Goal: Task Accomplishment & Management: Complete application form

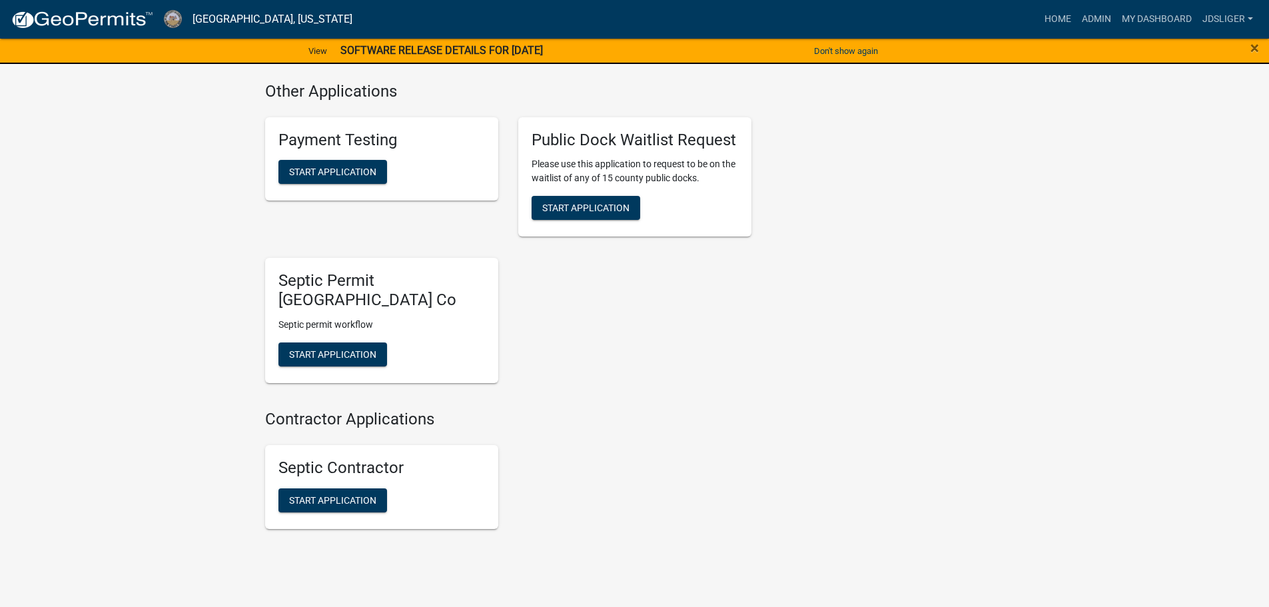
scroll to position [533, 0]
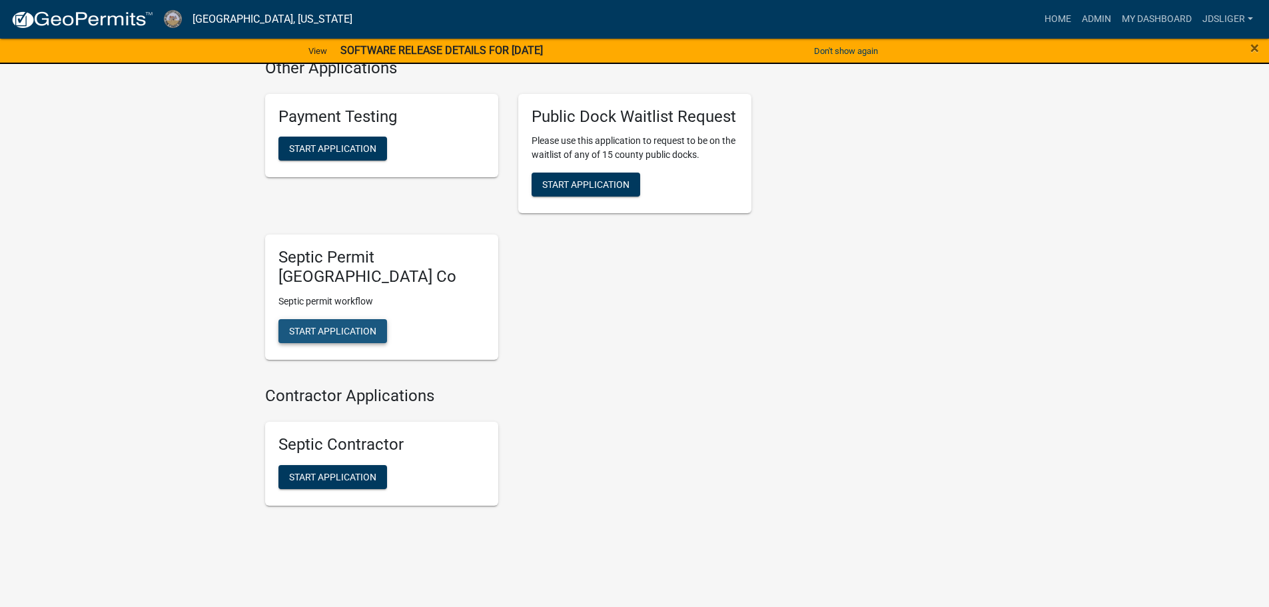
click at [331, 323] on button "Start Application" at bounding box center [333, 331] width 109 height 24
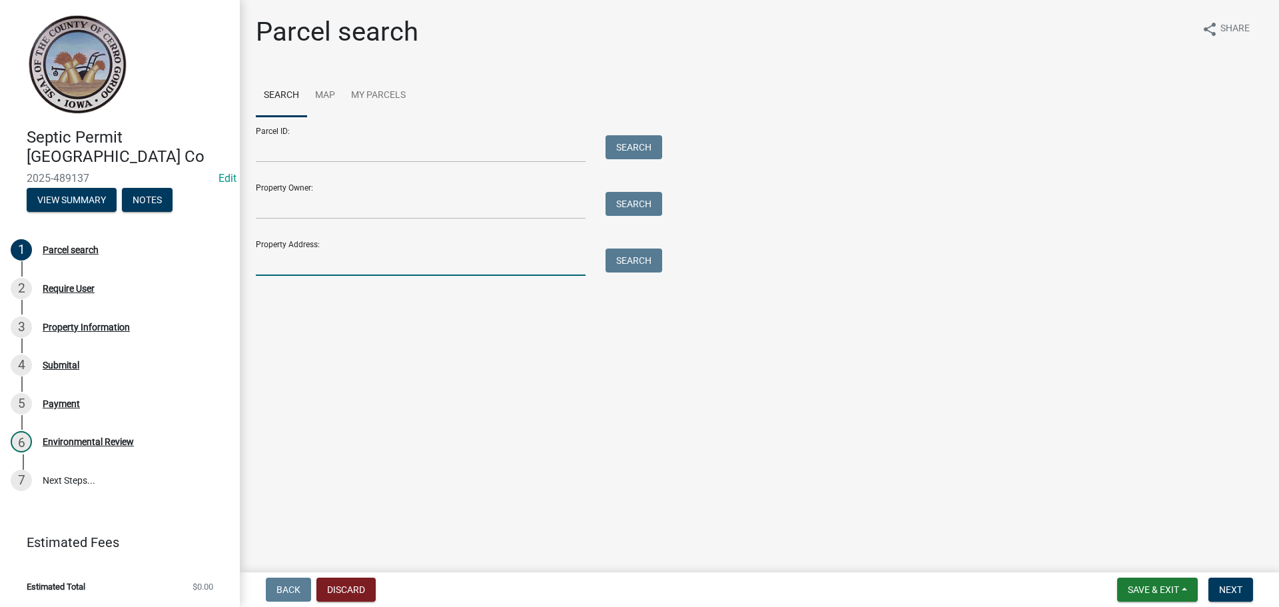
click at [349, 266] on input "Property Address:" at bounding box center [421, 262] width 330 height 27
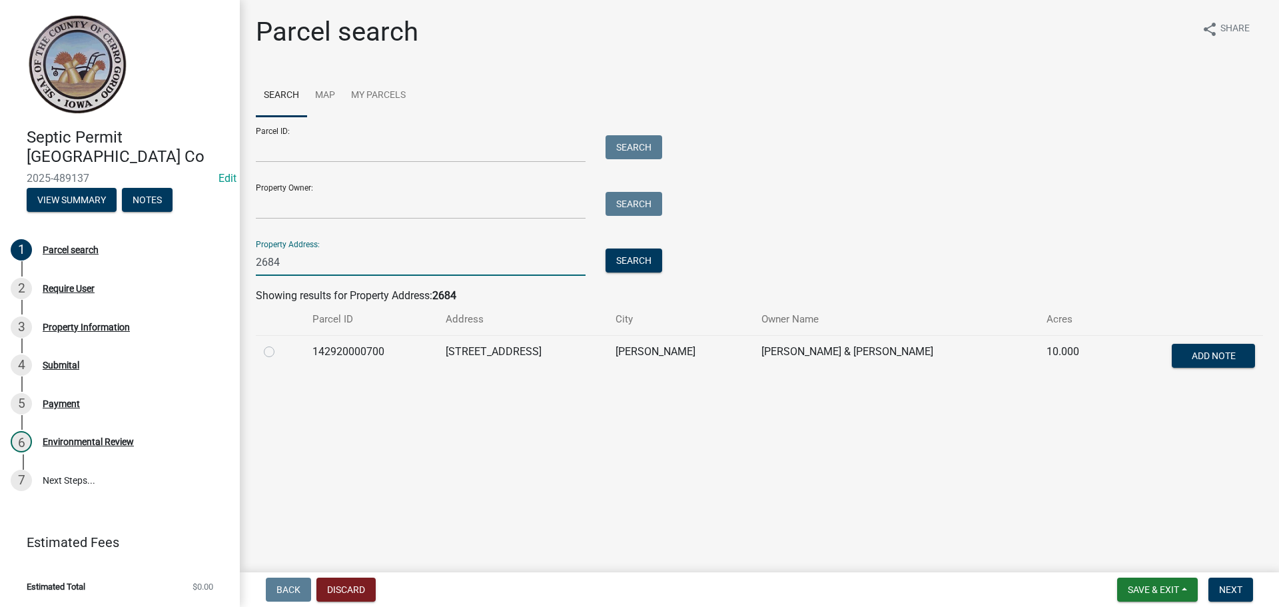
type input "2684"
click at [280, 344] on label at bounding box center [280, 344] width 0 height 0
click at [280, 350] on input "radio" at bounding box center [284, 348] width 9 height 9
radio input "true"
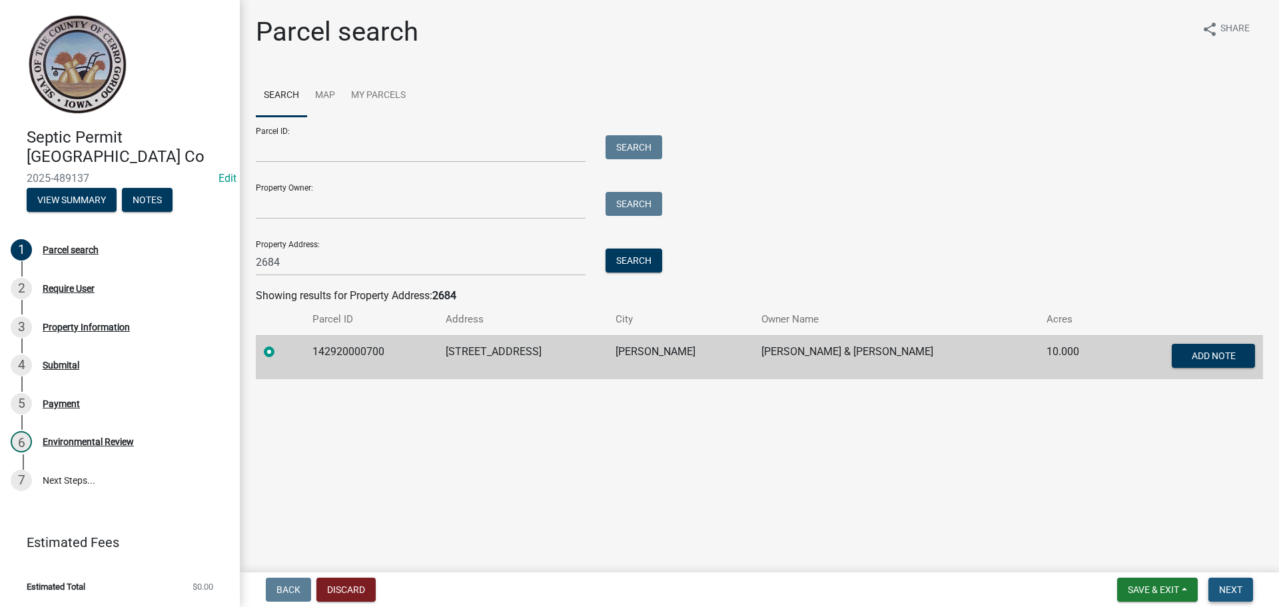
click at [1223, 582] on button "Next" at bounding box center [1231, 590] width 45 height 24
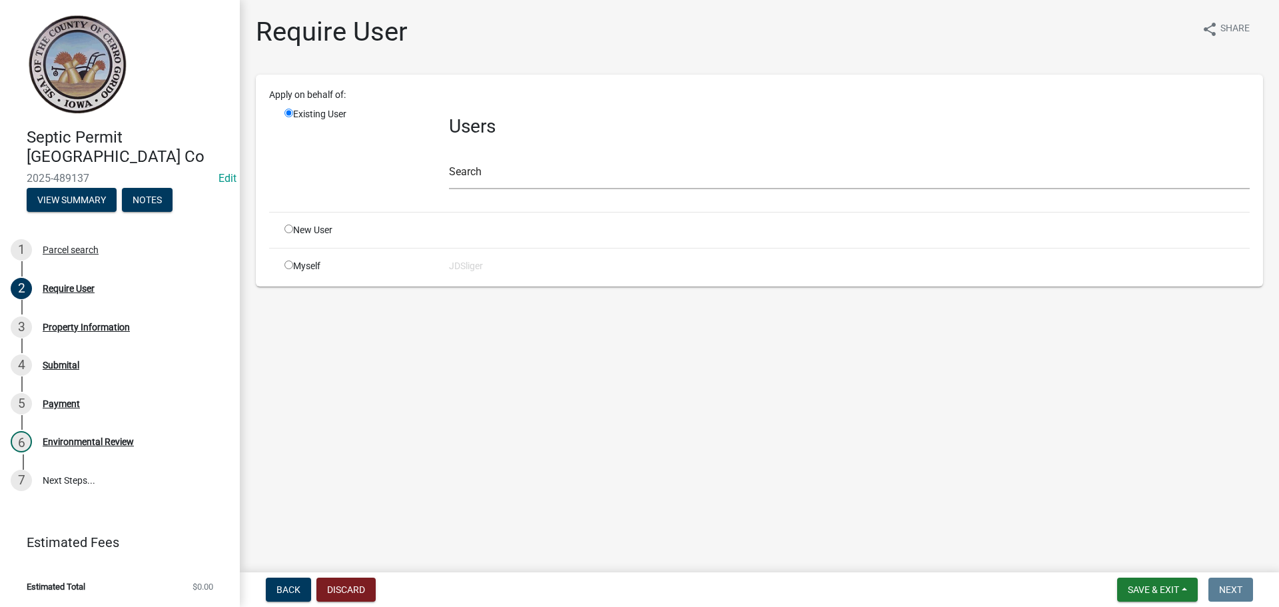
click at [296, 263] on div "Myself" at bounding box center [357, 266] width 165 height 14
click at [285, 263] on input "radio" at bounding box center [289, 265] width 9 height 9
radio input "true"
radio input "false"
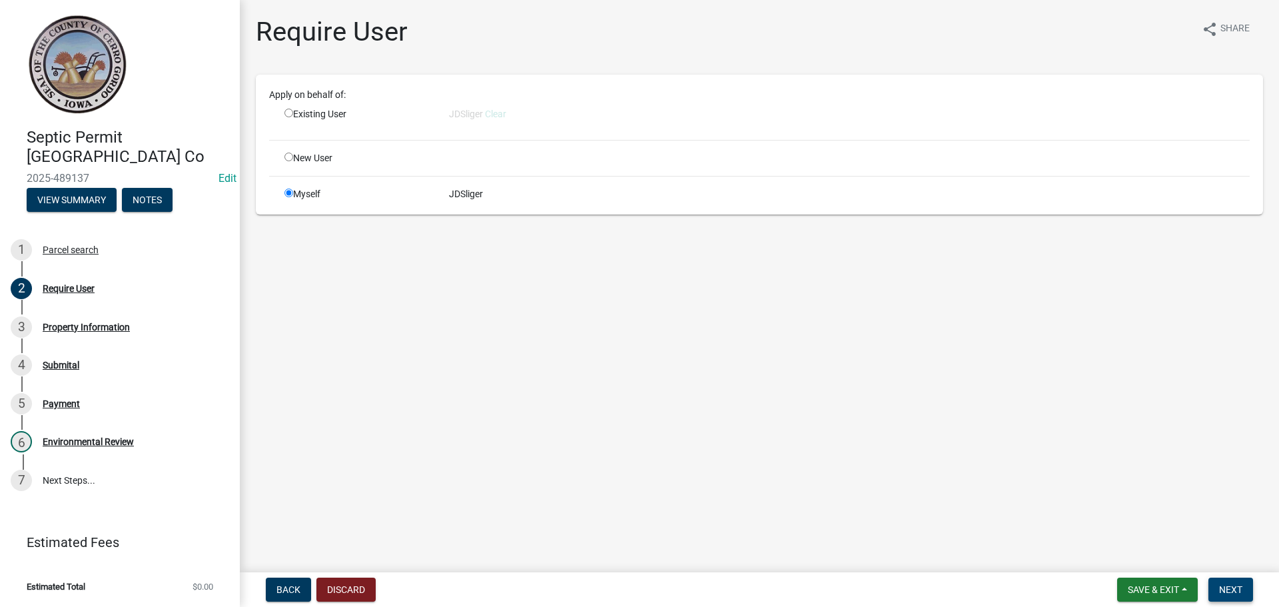
click at [1225, 586] on span "Next" at bounding box center [1230, 589] width 23 height 11
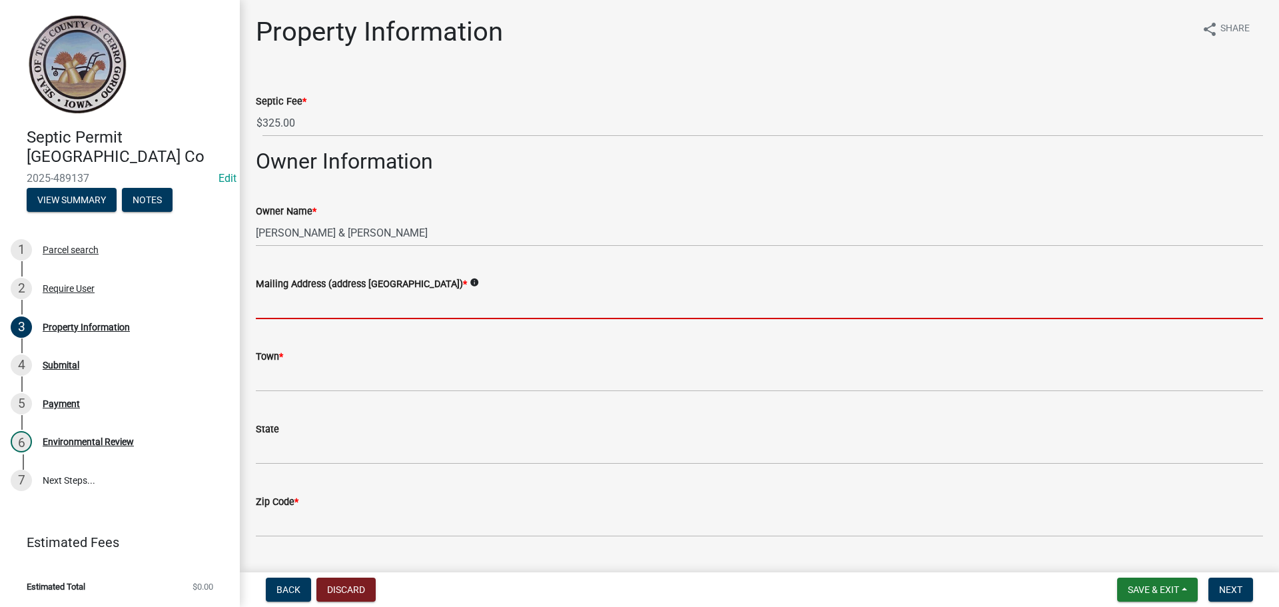
click at [286, 313] on input "Mailing Address (address [GEOGRAPHIC_DATA]) *" at bounding box center [759, 305] width 1007 height 27
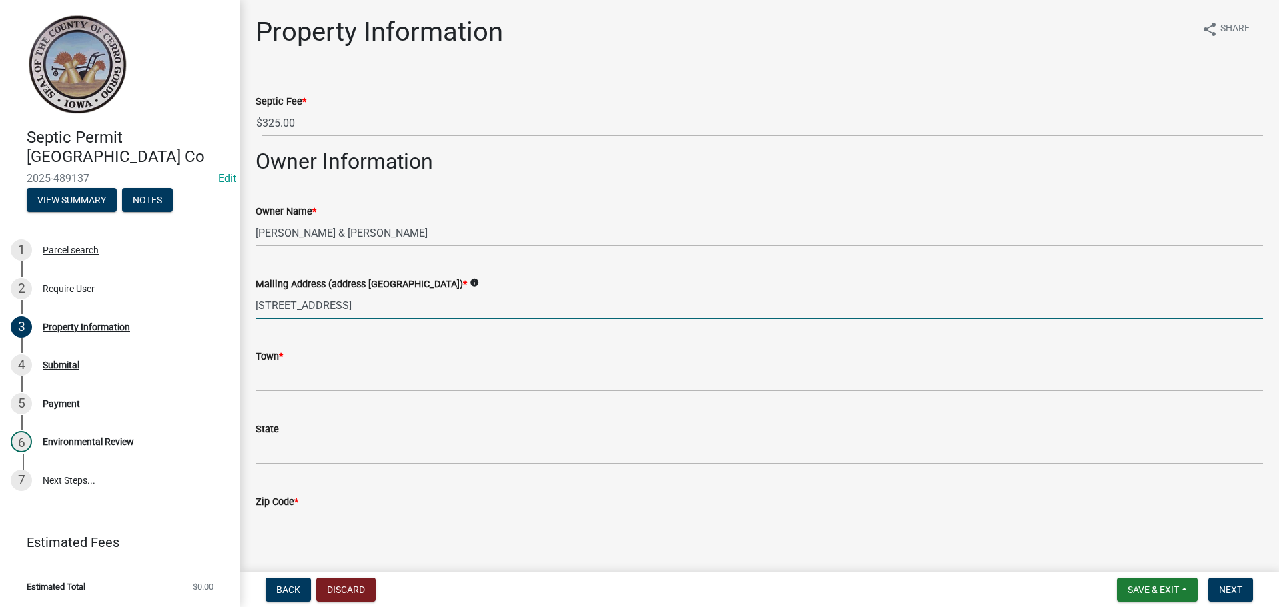
type input "[STREET_ADDRESS]"
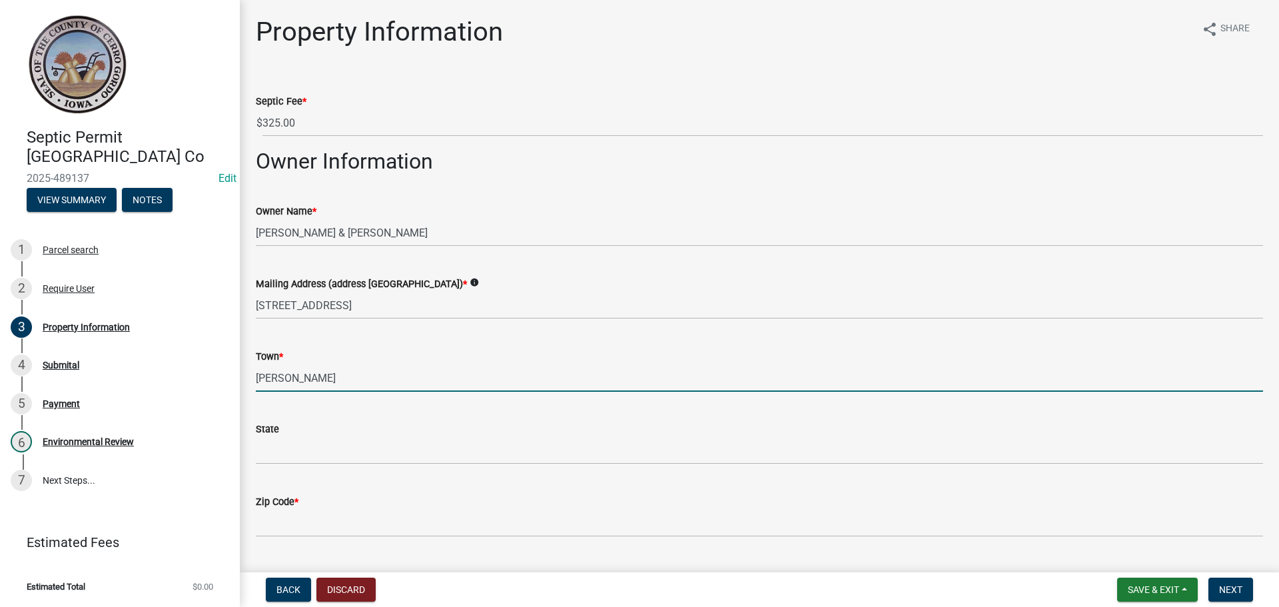
type input "[PERSON_NAME]"
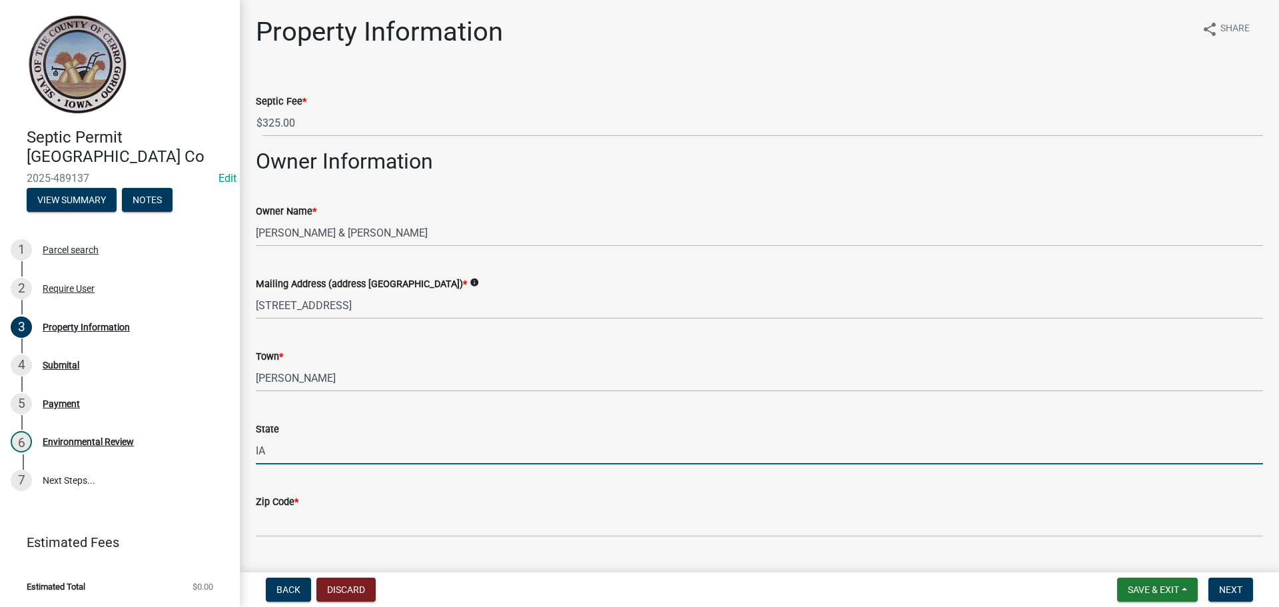
type input "IA"
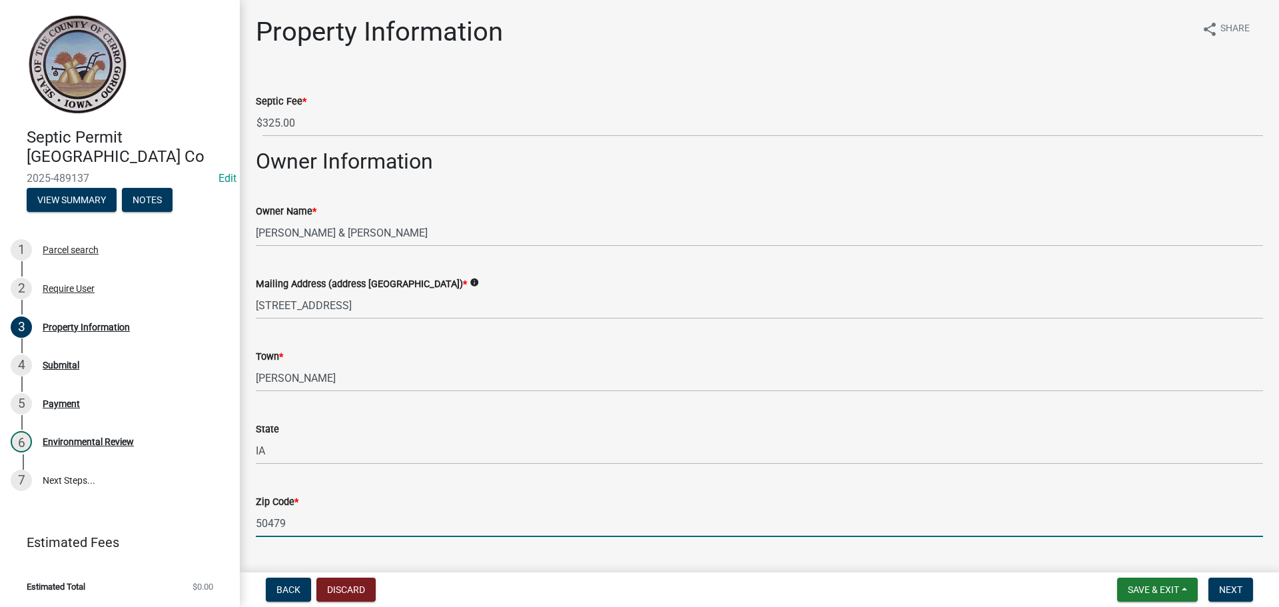
type input "50479"
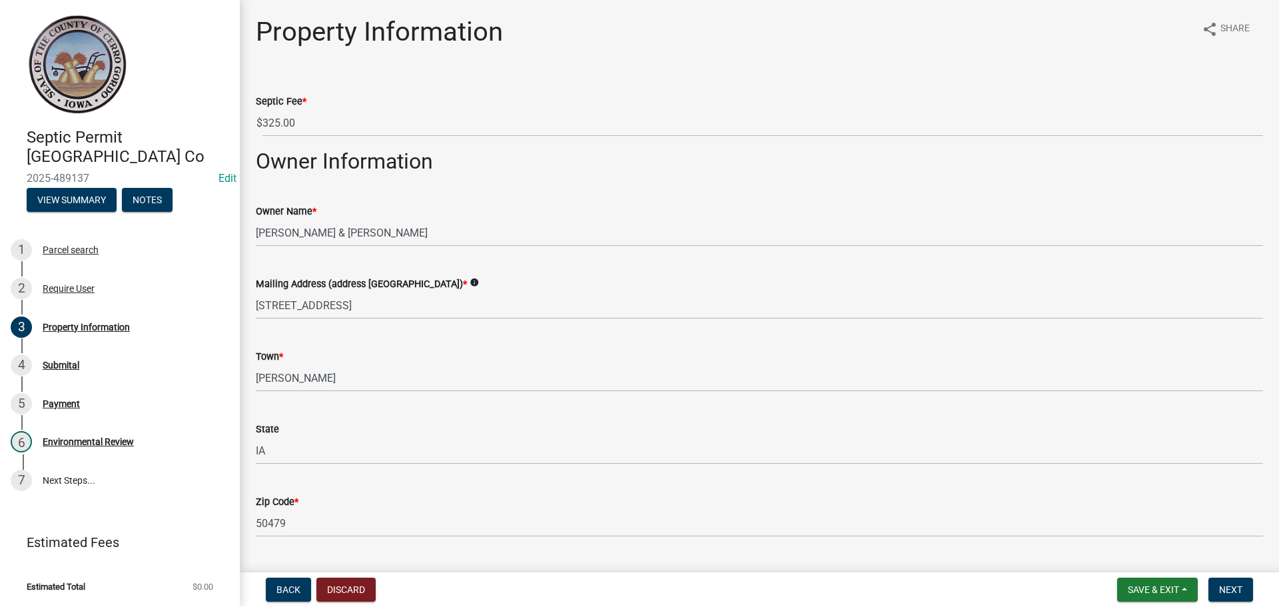
scroll to position [312, 0]
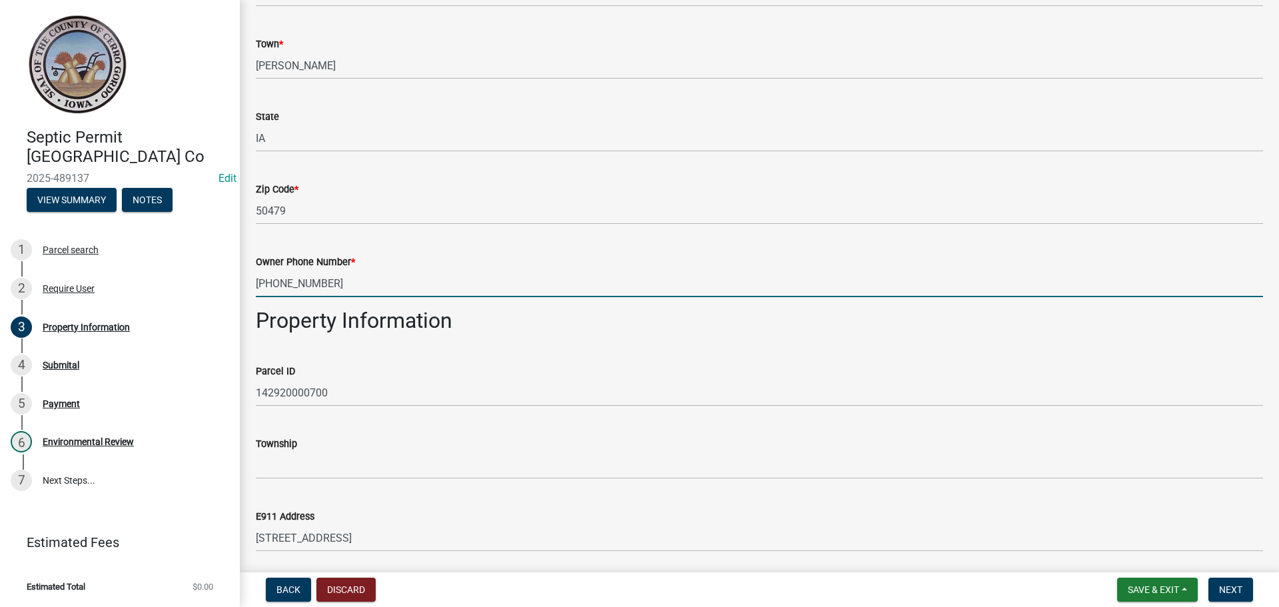
type input "[PHONE_NUMBER]"
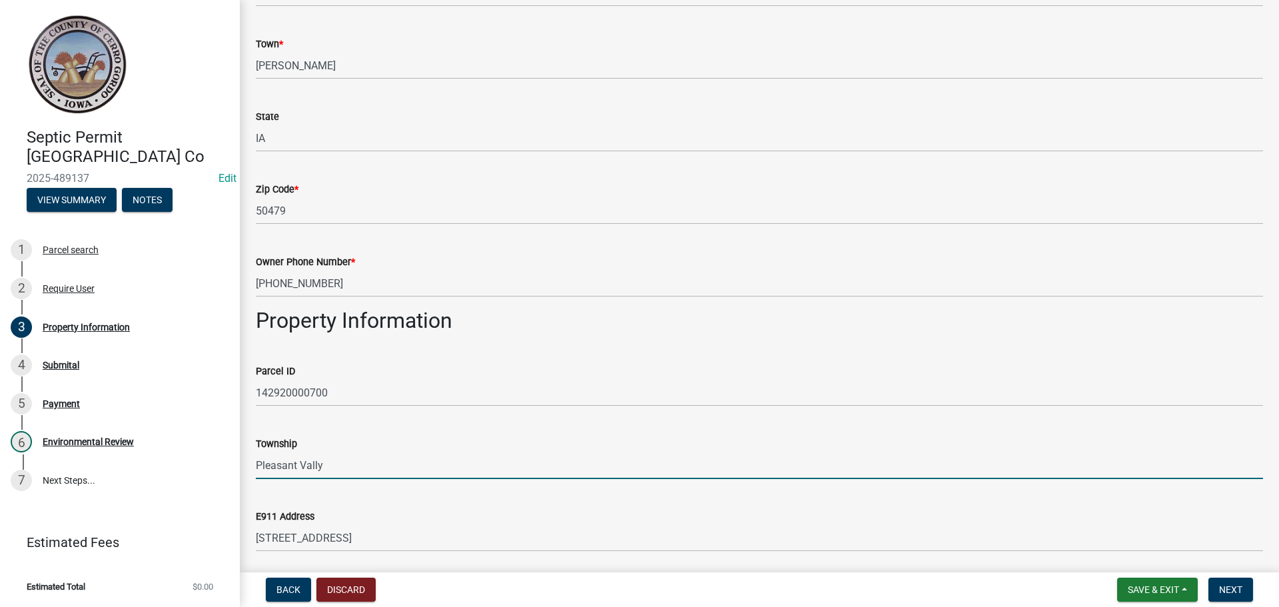
type input "Pleasant Vally"
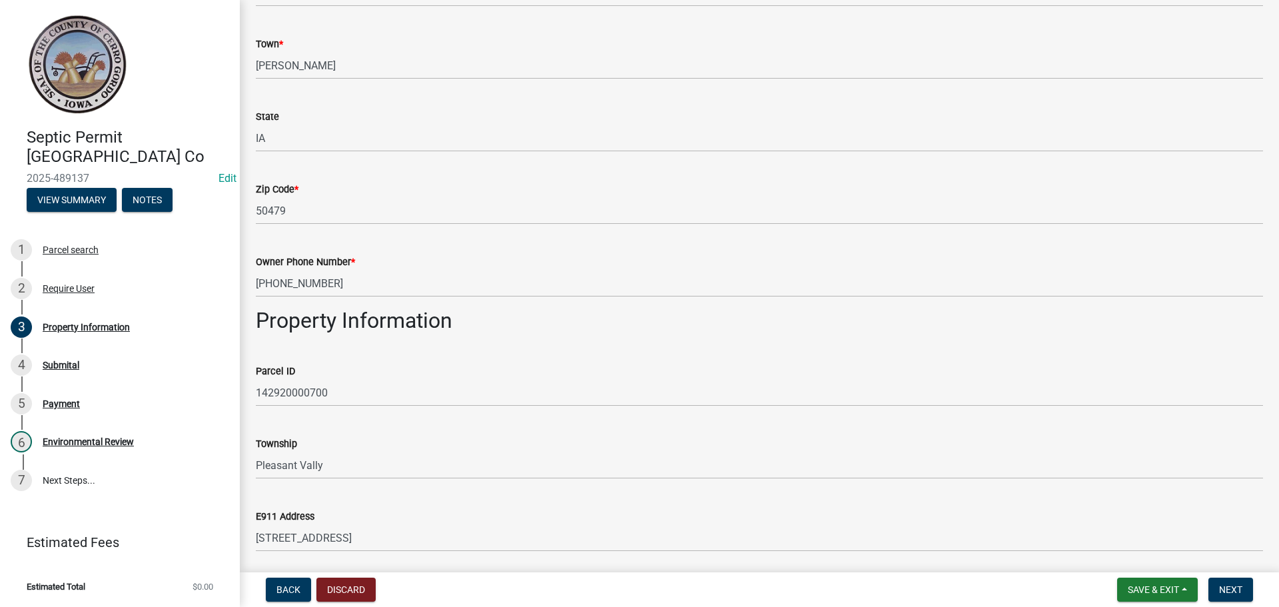
scroll to position [640, 0]
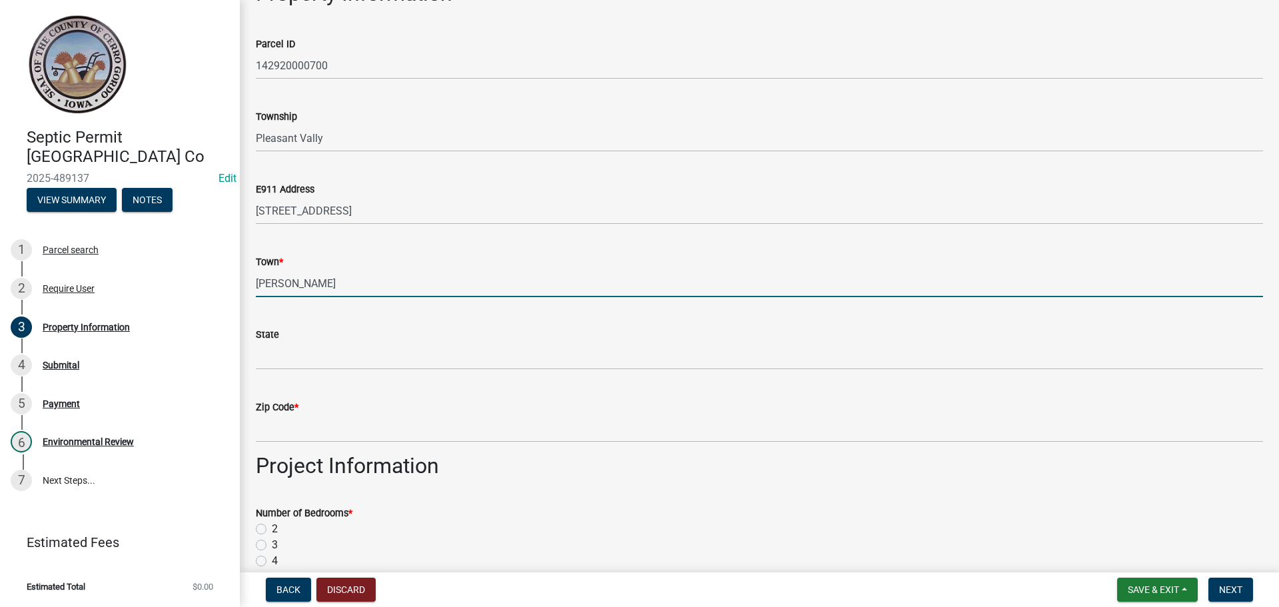
type input "[PERSON_NAME]"
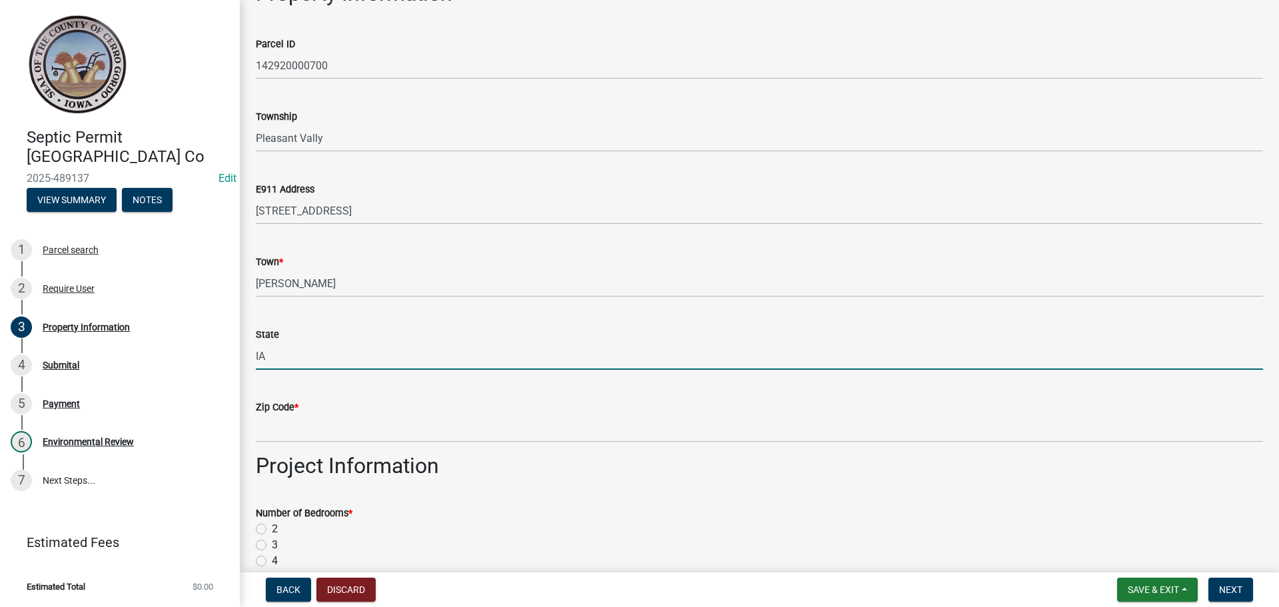
type input "IA"
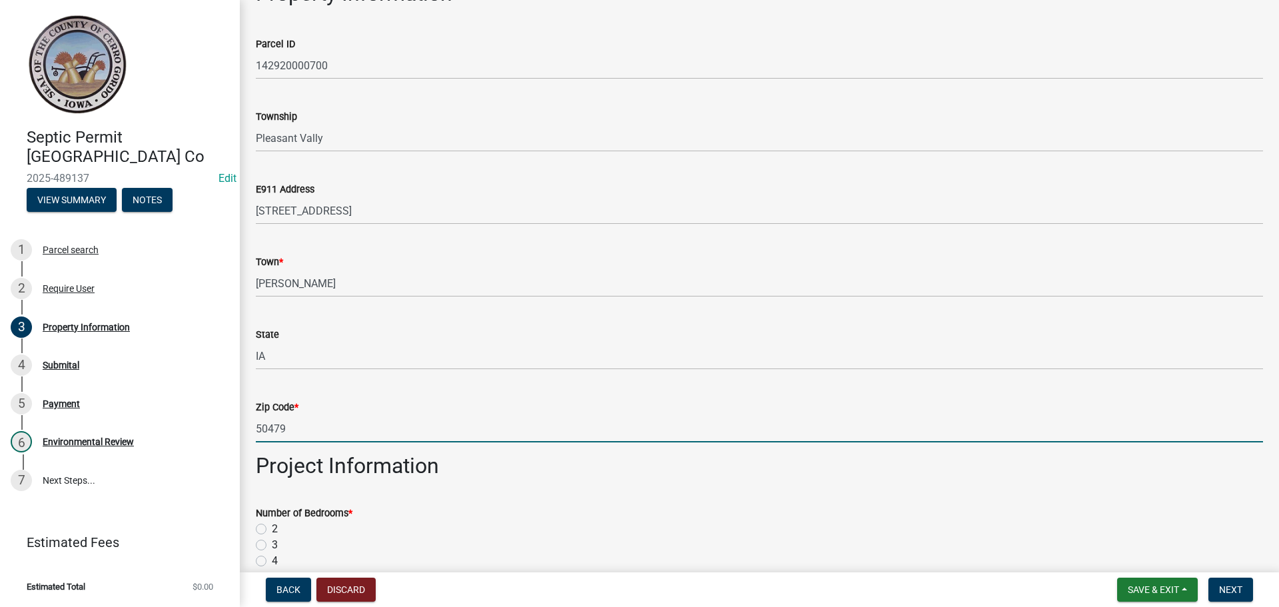
type input "50479"
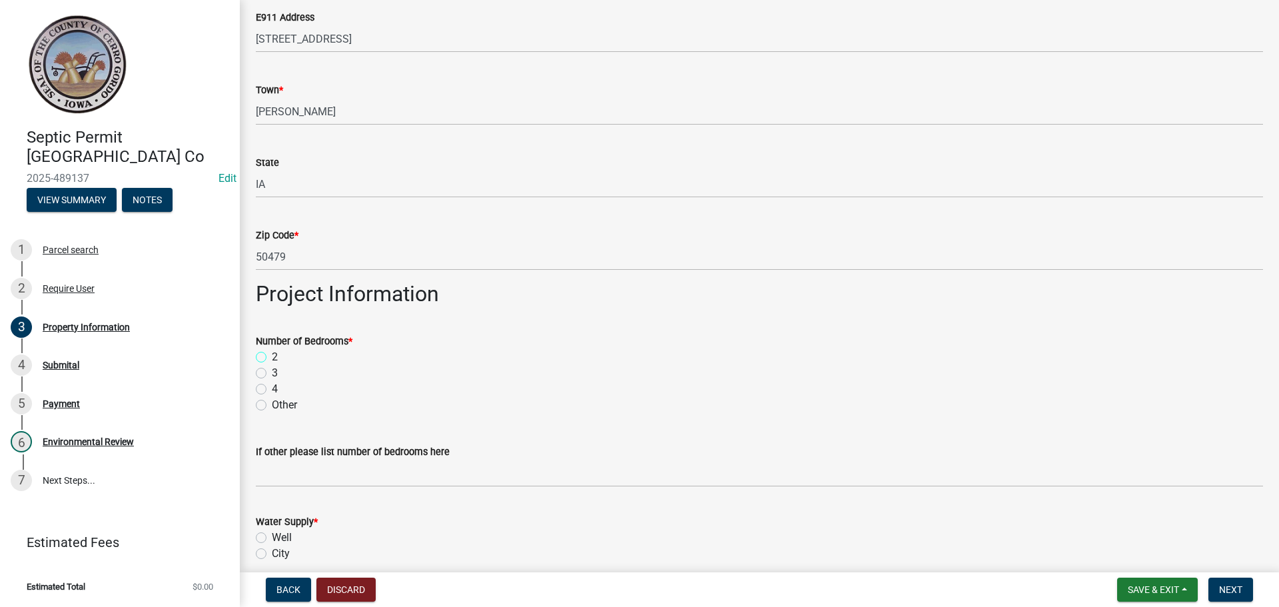
scroll to position [840, 0]
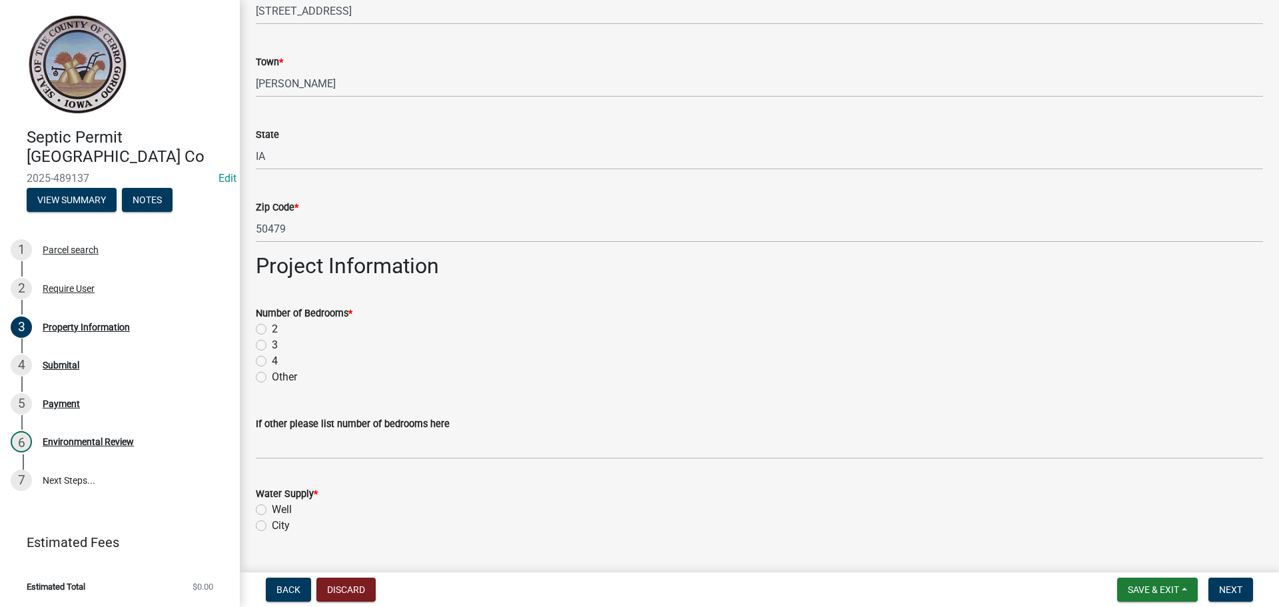
click at [272, 376] on label "Other" at bounding box center [284, 377] width 25 height 16
click at [272, 376] on input "Other" at bounding box center [276, 373] width 9 height 9
radio input "true"
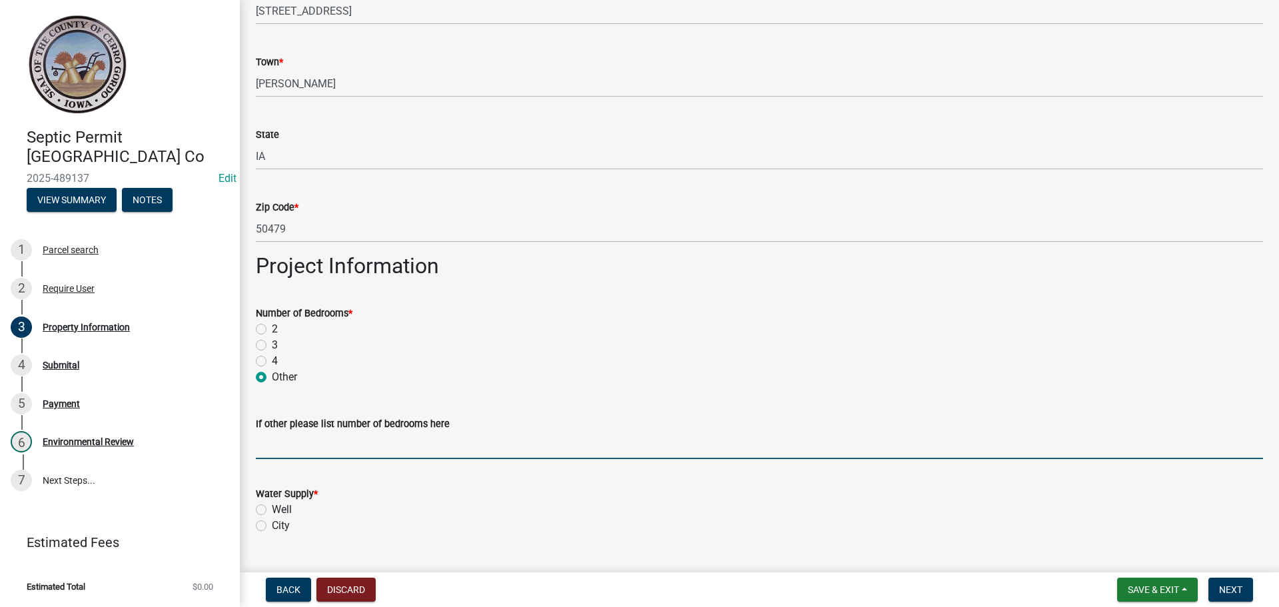
click at [279, 447] on input "If other please list number of bedrooms here" at bounding box center [759, 445] width 1007 height 27
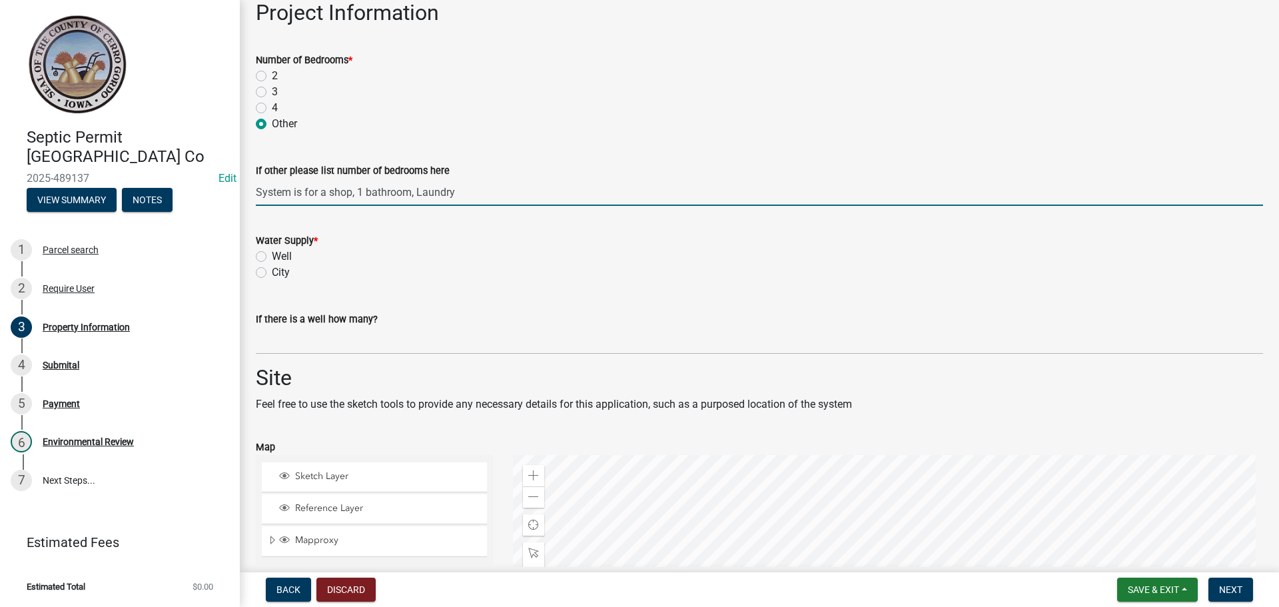
scroll to position [1106, 0]
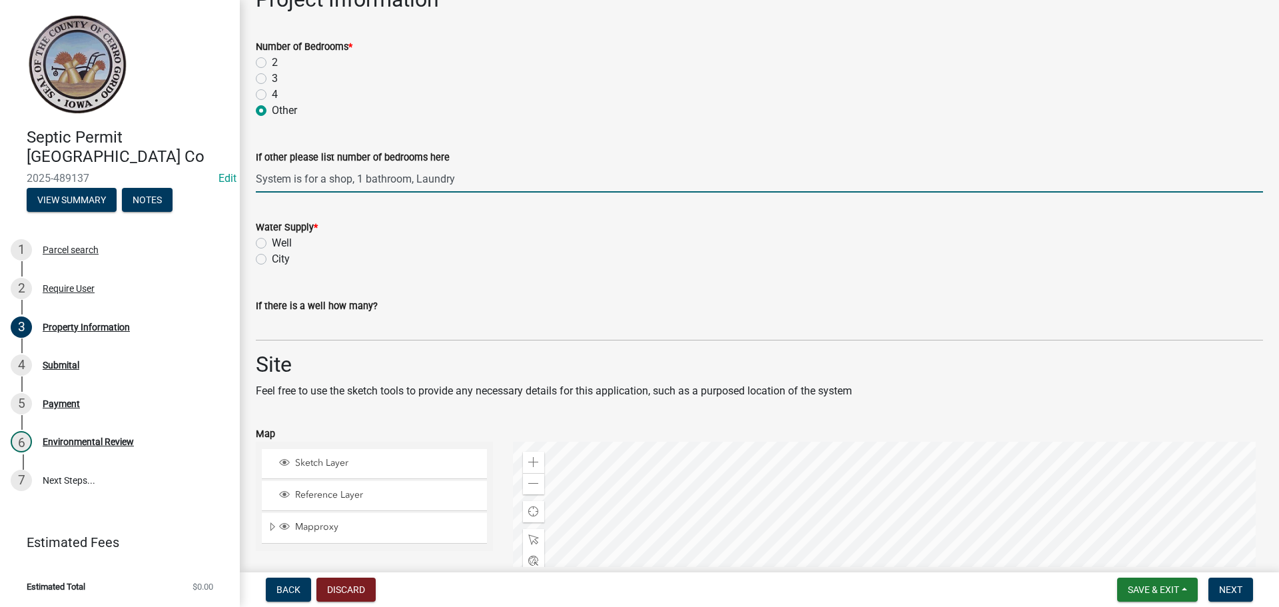
type input "System is for a shop, 1 bathroom, Laundry"
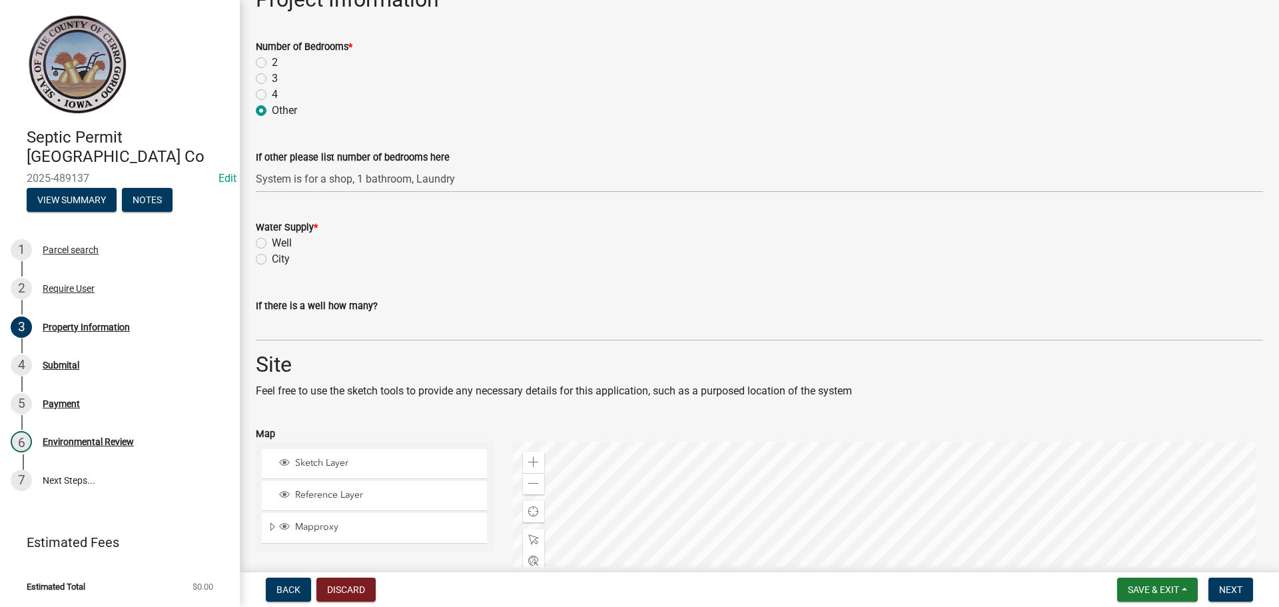
click at [272, 241] on label "Well" at bounding box center [282, 243] width 20 height 16
click at [272, 241] on input "Well" at bounding box center [276, 239] width 9 height 9
radio input "true"
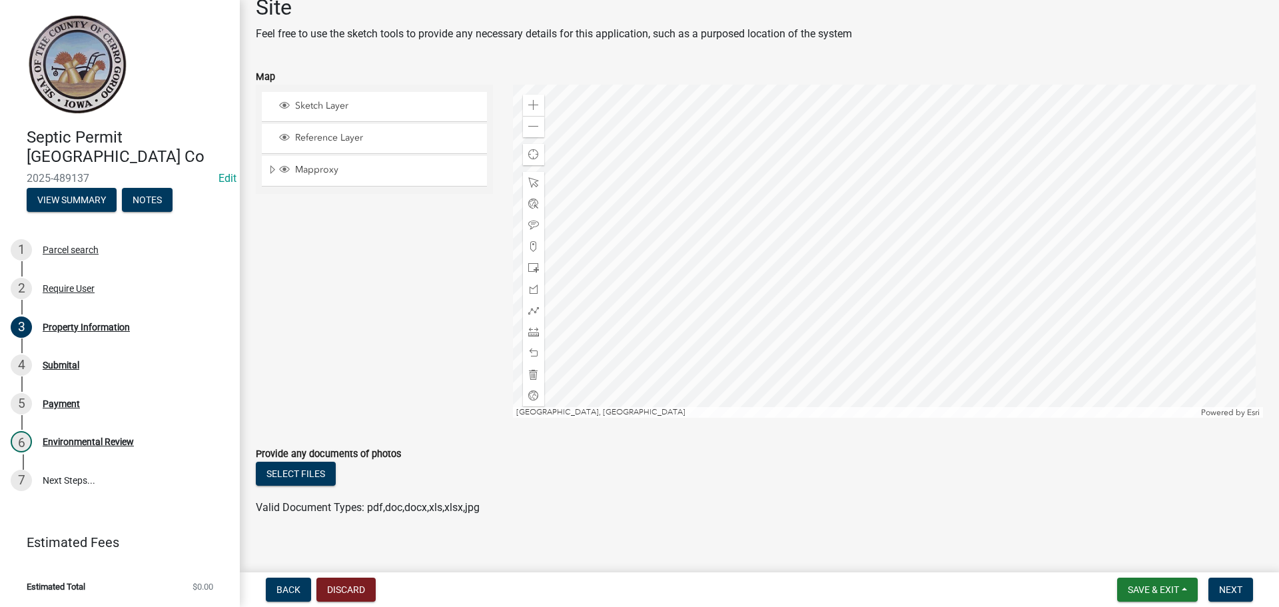
scroll to position [1476, 0]
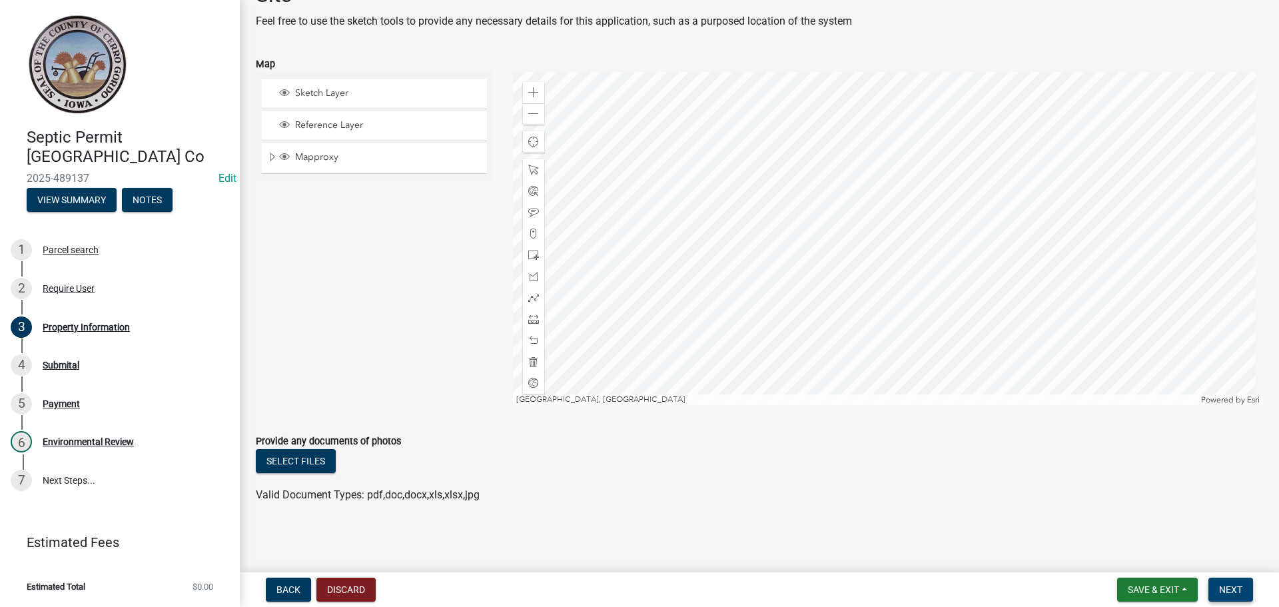
click at [1221, 590] on span "Next" at bounding box center [1230, 589] width 23 height 11
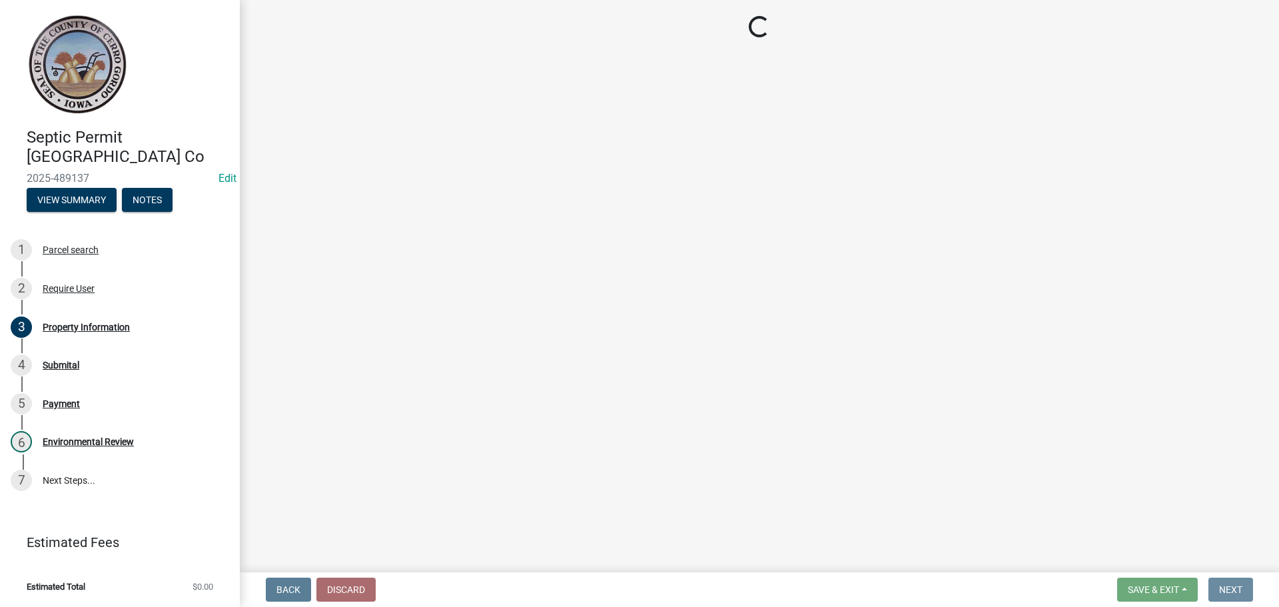
scroll to position [0, 0]
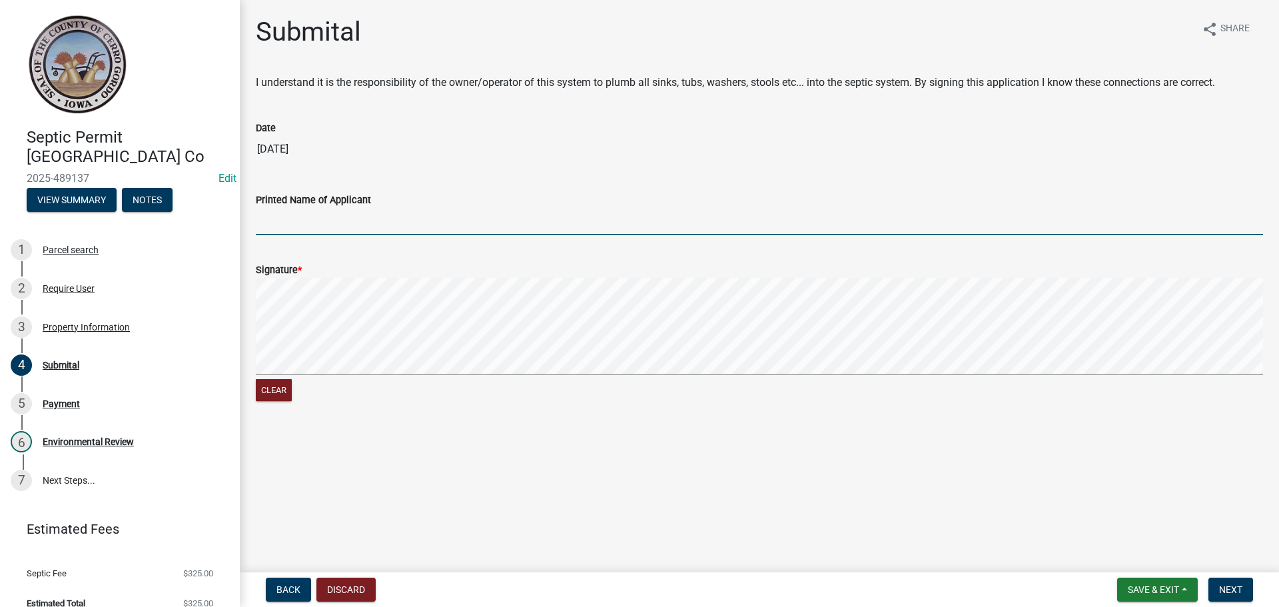
click at [292, 225] on input "Printed Name of Applicant" at bounding box center [759, 221] width 1007 height 27
type input "[PERSON_NAME]"
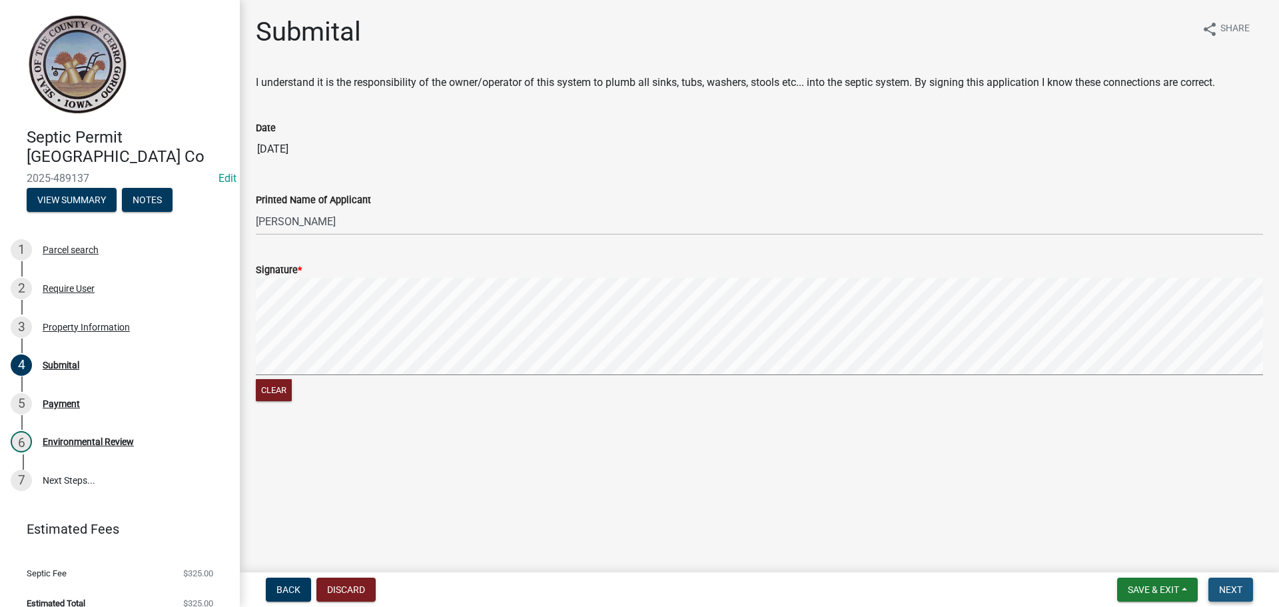
click at [1226, 580] on button "Next" at bounding box center [1231, 590] width 45 height 24
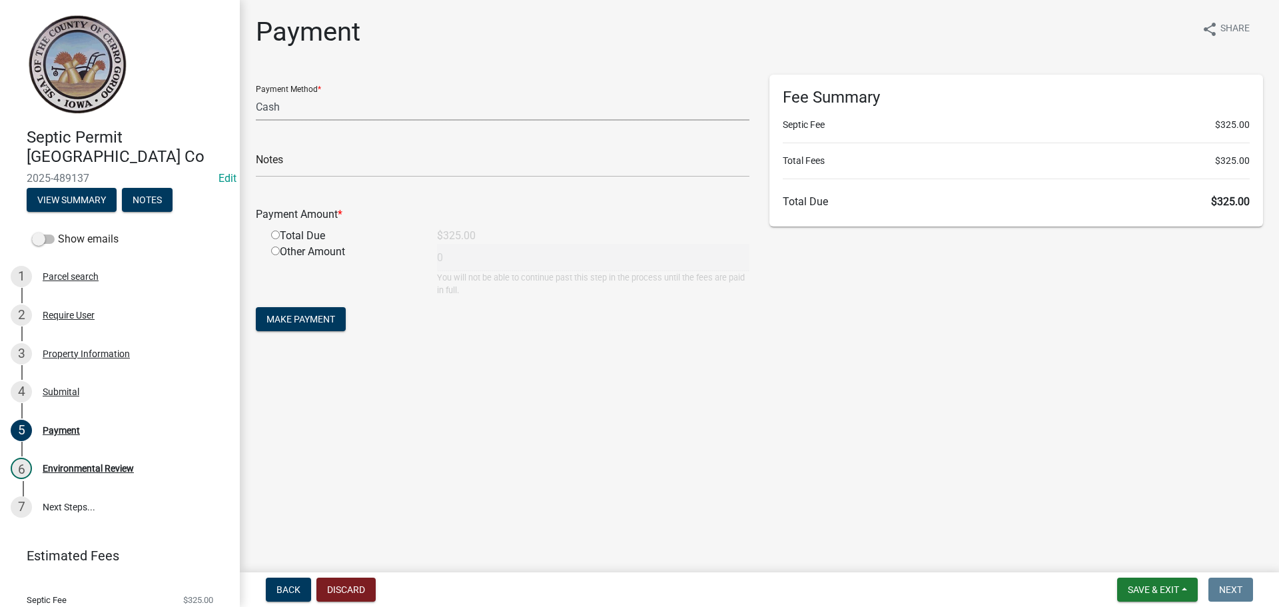
click at [268, 112] on select "Credit Card POS Check Cash" at bounding box center [503, 106] width 494 height 27
select select "1: 0"
click at [256, 93] on select "Credit Card POS Check Cash" at bounding box center [503, 106] width 494 height 27
click at [280, 163] on input "text" at bounding box center [503, 163] width 494 height 27
type input "16307"
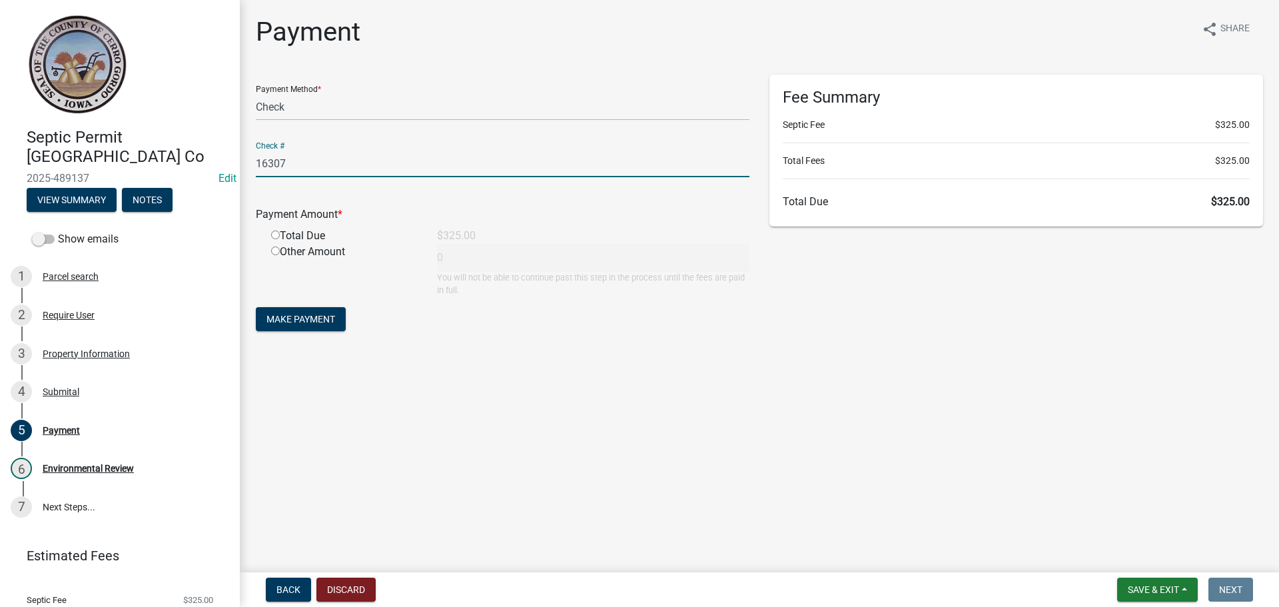
click at [271, 235] on input "radio" at bounding box center [275, 235] width 9 height 9
radio input "true"
type input "325"
click at [290, 314] on span "Make Payment" at bounding box center [301, 319] width 69 height 11
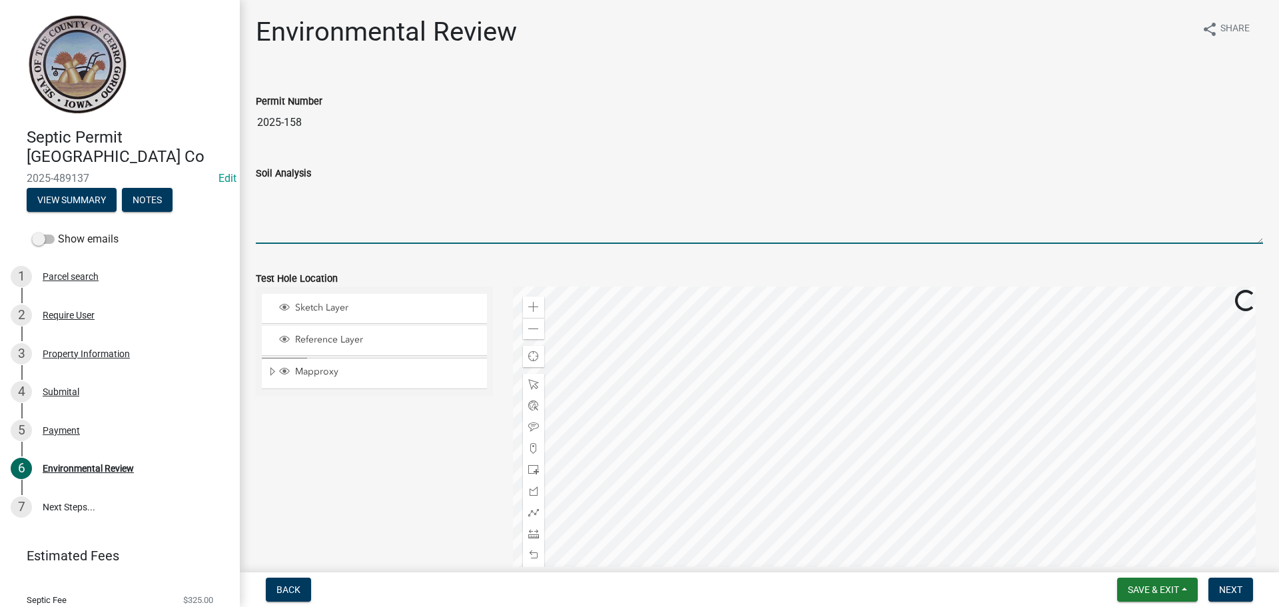
click at [306, 213] on textarea "Soil Analysis" at bounding box center [759, 212] width 1007 height 63
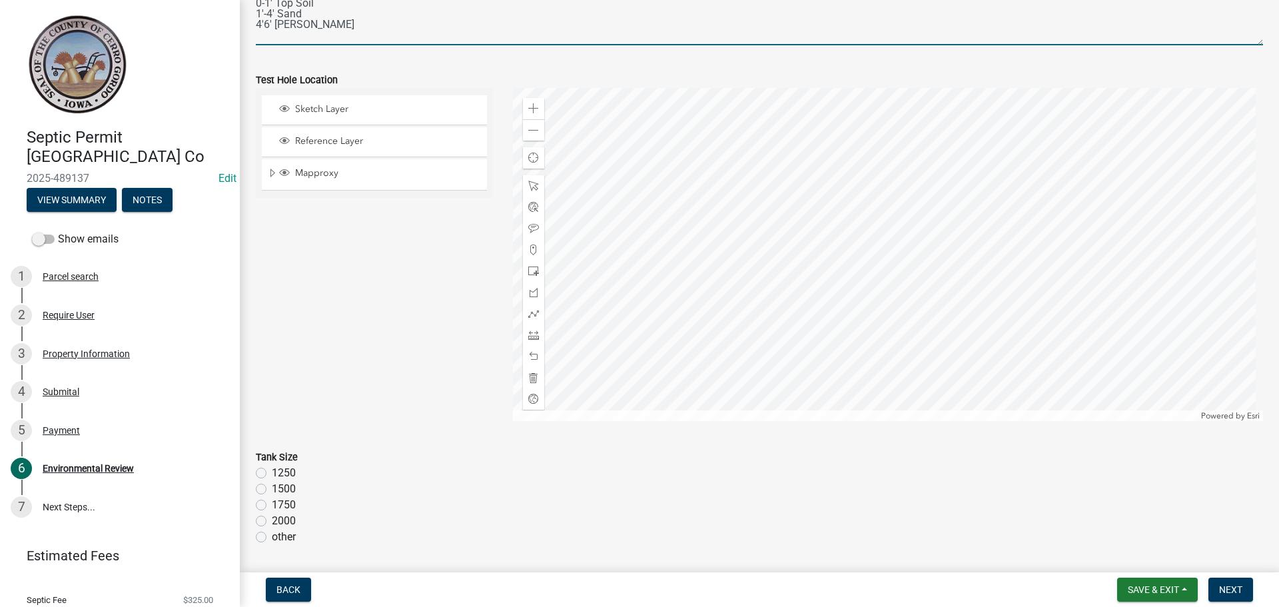
scroll to position [200, 0]
type textarea "Hole 1: 0-1' Top Soil 1'-4' Sand 4'6' [PERSON_NAME]"
click at [528, 101] on div "Zoom in" at bounding box center [533, 107] width 21 height 21
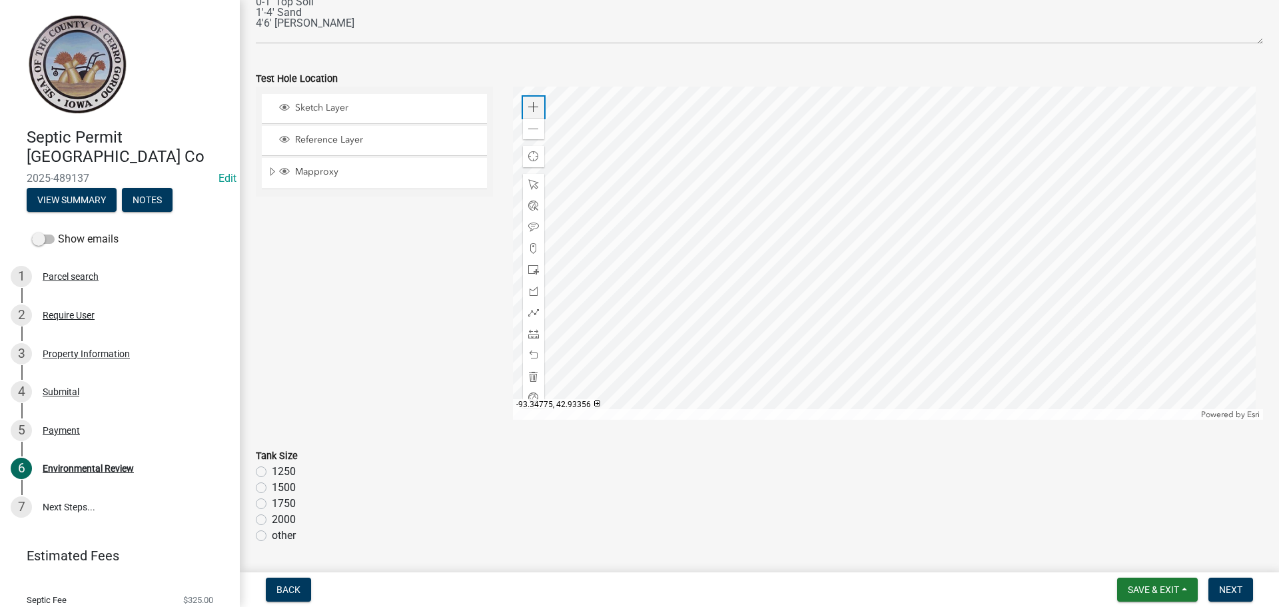
click at [528, 101] on div "Zoom in" at bounding box center [533, 107] width 21 height 21
click at [899, 312] on div at bounding box center [888, 253] width 751 height 333
click at [871, 282] on div at bounding box center [888, 253] width 751 height 333
click at [528, 245] on span at bounding box center [533, 248] width 11 height 11
click at [800, 280] on div at bounding box center [888, 253] width 751 height 333
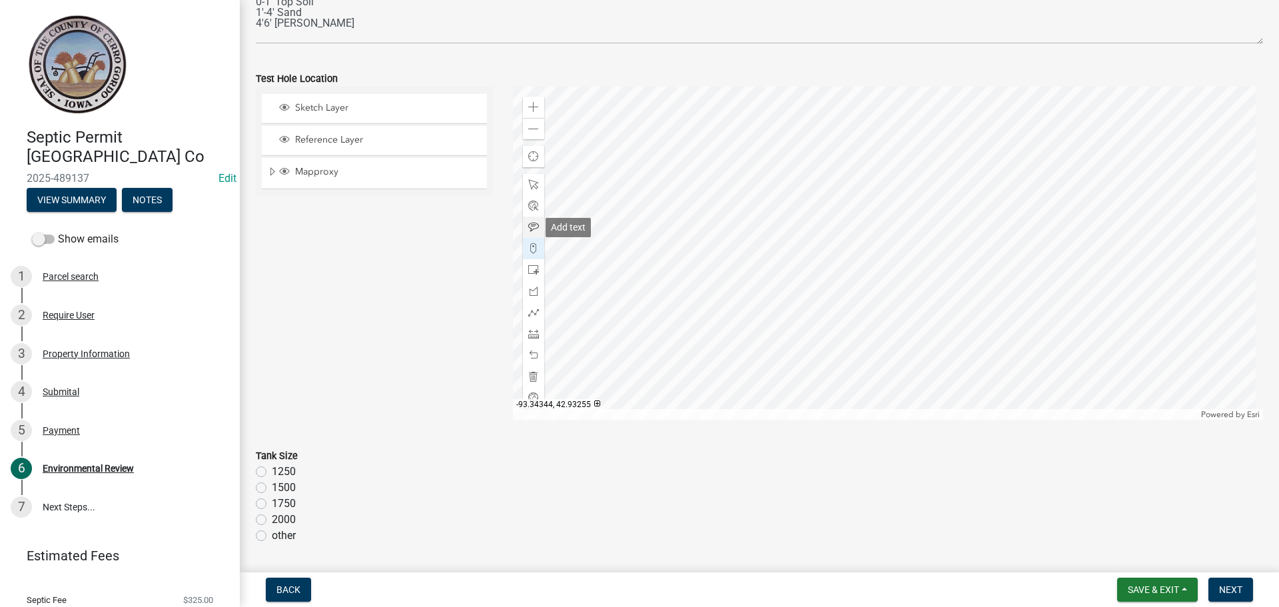
click at [531, 225] on span at bounding box center [533, 227] width 11 height 11
click at [801, 275] on div at bounding box center [888, 253] width 751 height 333
click at [526, 263] on div at bounding box center [533, 269] width 21 height 21
click at [909, 286] on div at bounding box center [888, 253] width 751 height 333
click at [532, 227] on span at bounding box center [533, 227] width 11 height 11
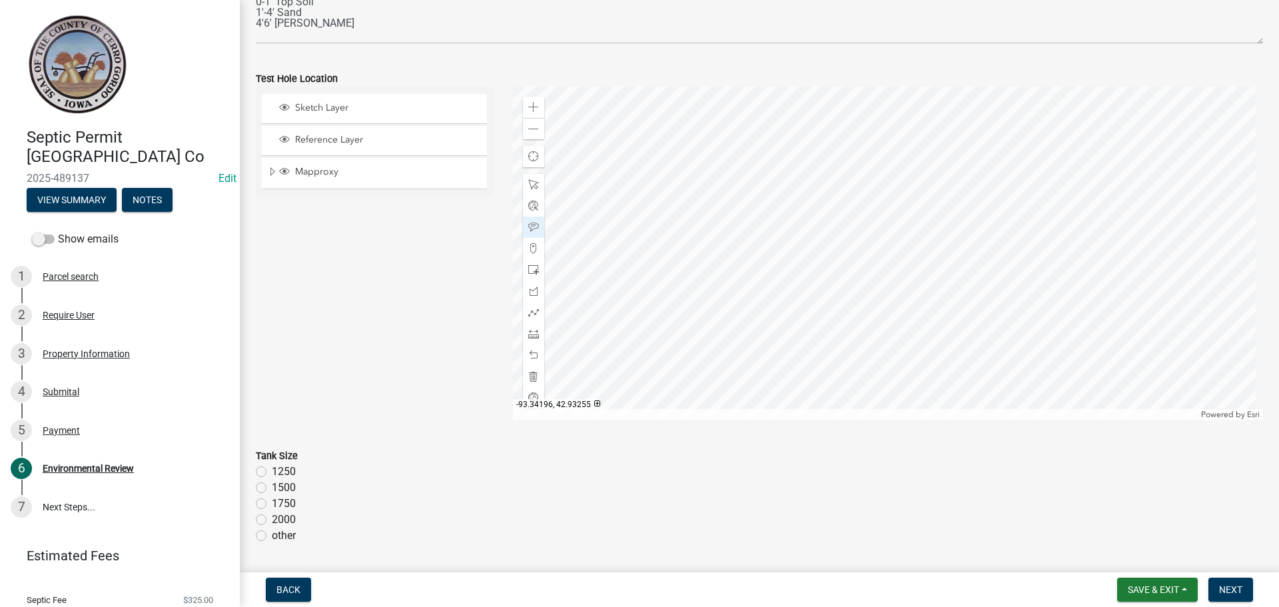
click at [862, 225] on div at bounding box center [888, 253] width 751 height 333
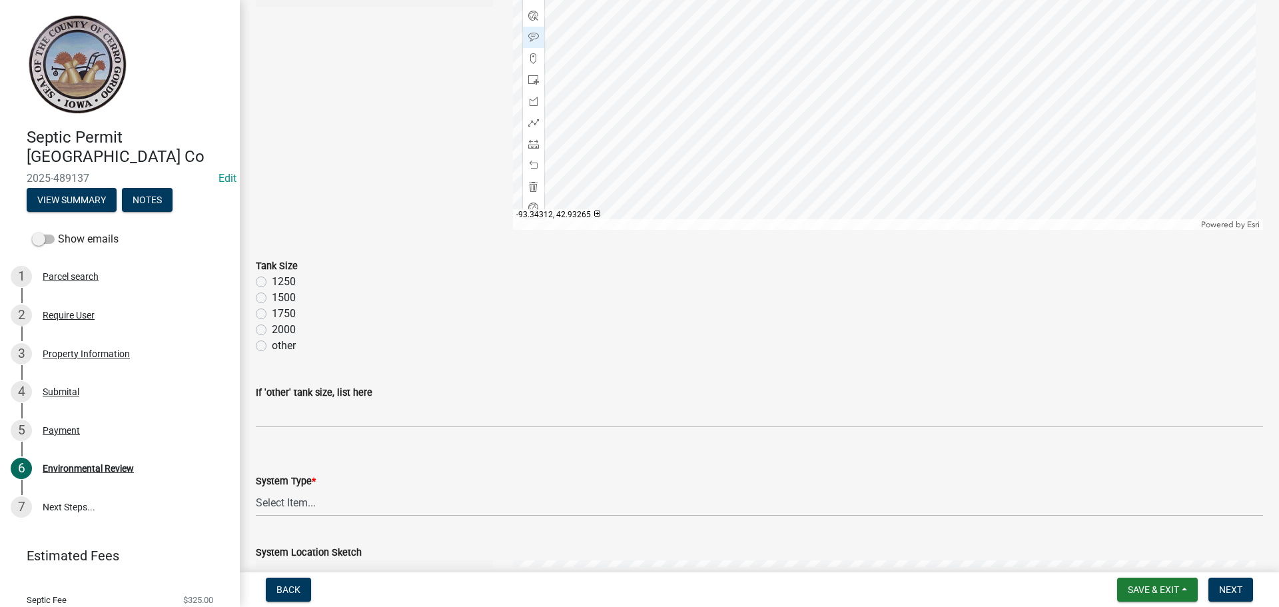
scroll to position [400, 0]
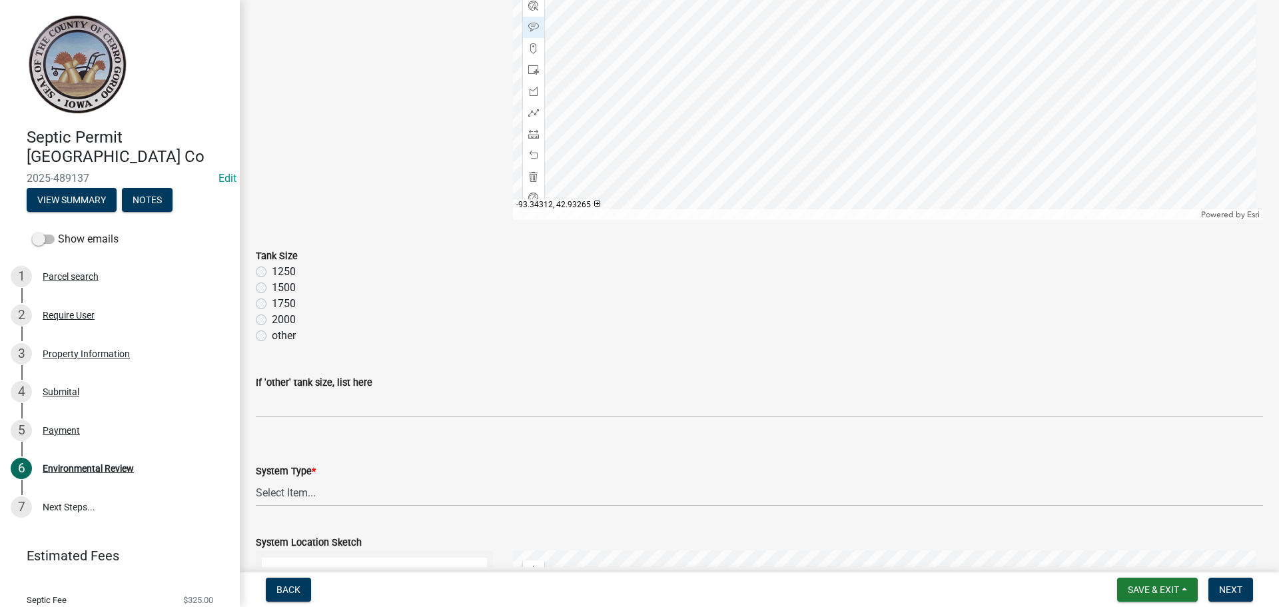
click at [272, 336] on label "other" at bounding box center [284, 336] width 24 height 16
click at [272, 336] on input "other" at bounding box center [276, 332] width 9 height 9
radio input "true"
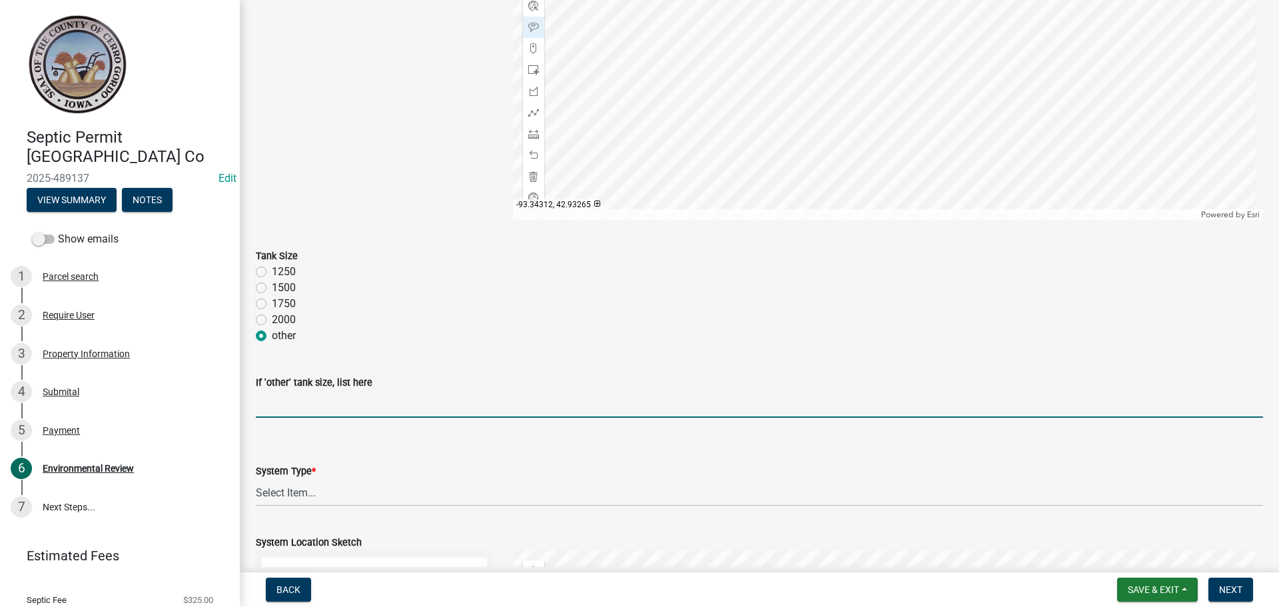
click at [274, 400] on input "If 'other' tank size, list here" at bounding box center [759, 403] width 1007 height 27
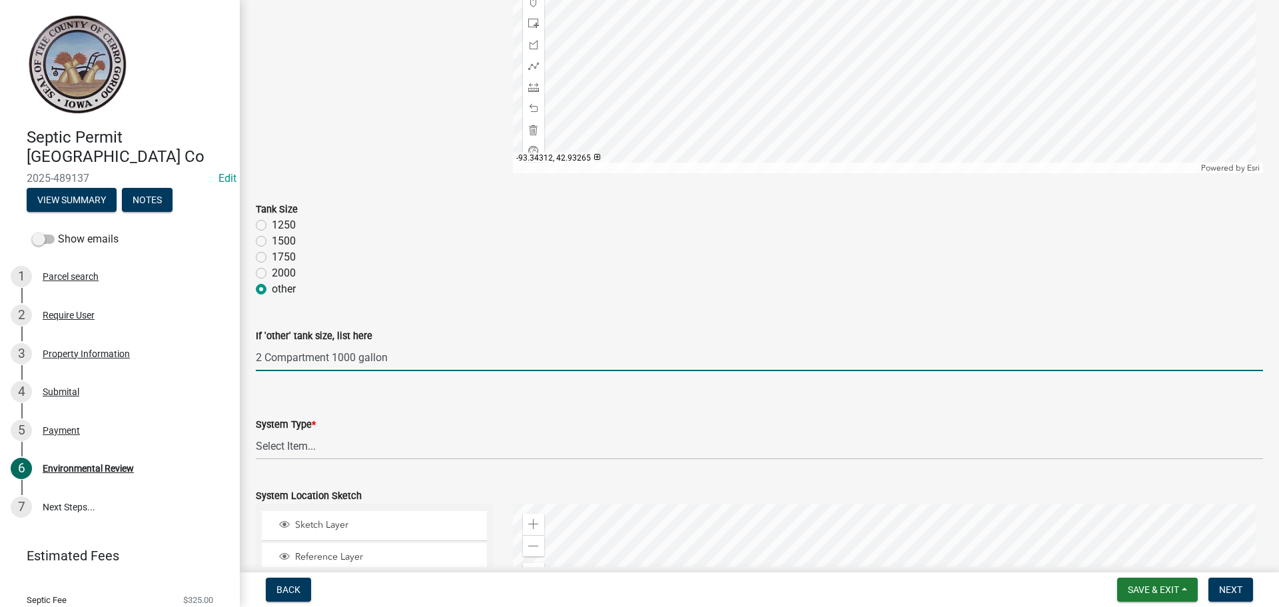
scroll to position [533, 0]
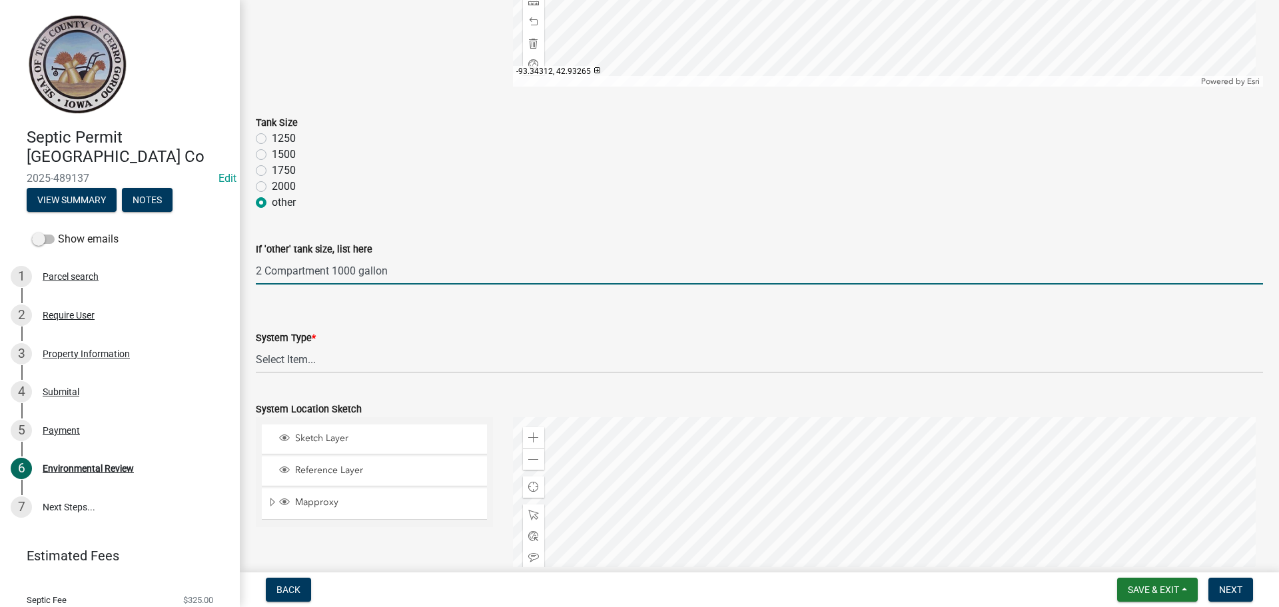
type input "2 Compartment 1000 gallon"
click at [294, 367] on select "Select Item... 15" Chamber Advantex Chamber--24" Chamber--36" Conventional w/Sa…" at bounding box center [759, 359] width 1007 height 27
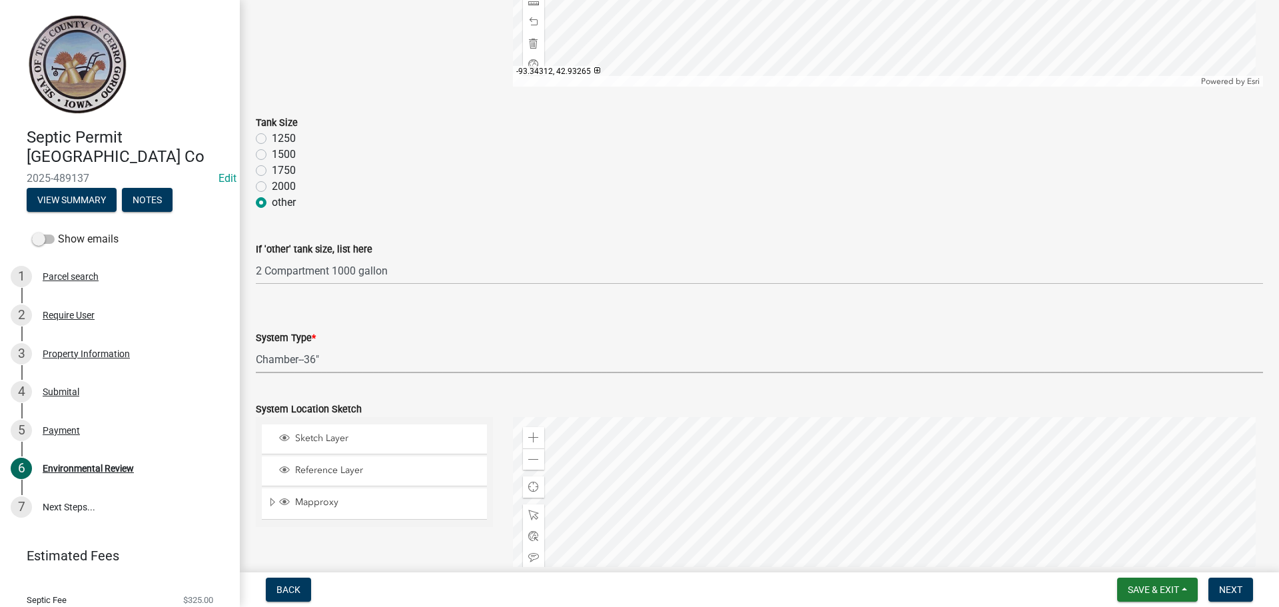
click at [256, 346] on select "Select Item... 15" Chamber Advantex Chamber--24" Chamber--36" Conventional w/Sa…" at bounding box center [759, 359] width 1007 height 27
click at [322, 356] on select "Select Item... 15" Chamber Advantex Chamber--24" Chamber--36" Conventional w/Sa…" at bounding box center [759, 359] width 1007 height 27
click at [256, 346] on select "Select Item... 15" Chamber Advantex Chamber--24" Chamber--36" Conventional w/Sa…" at bounding box center [759, 359] width 1007 height 27
select select "7070aa1f-9c9b-4010-bc76-9da8983381fe"
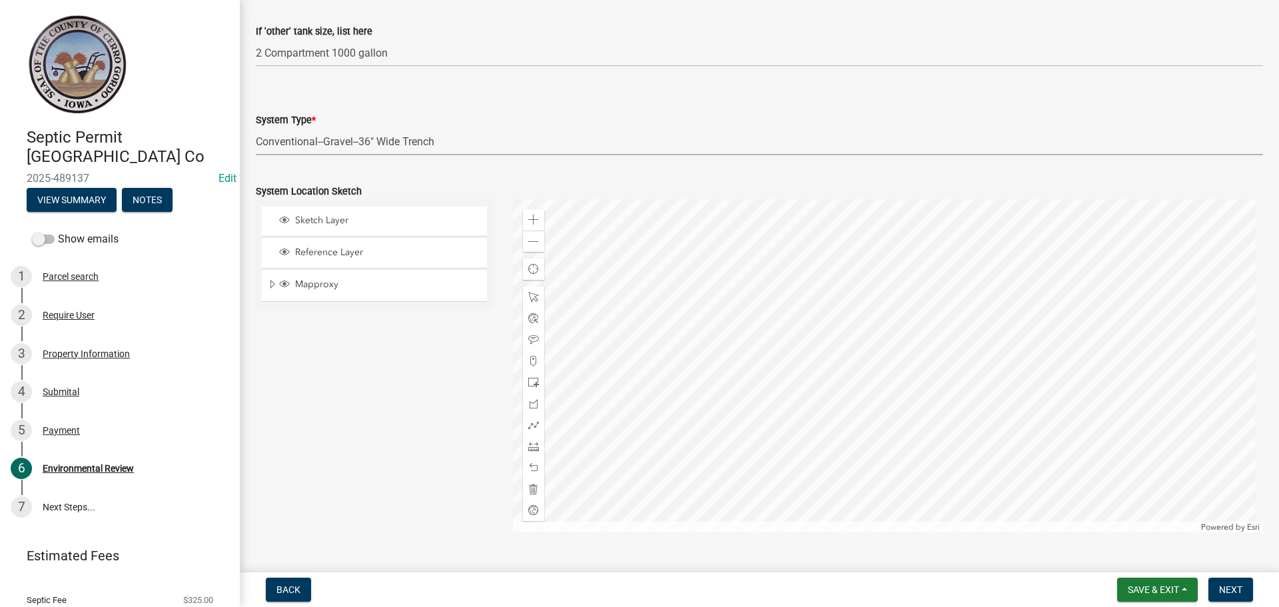
scroll to position [800, 0]
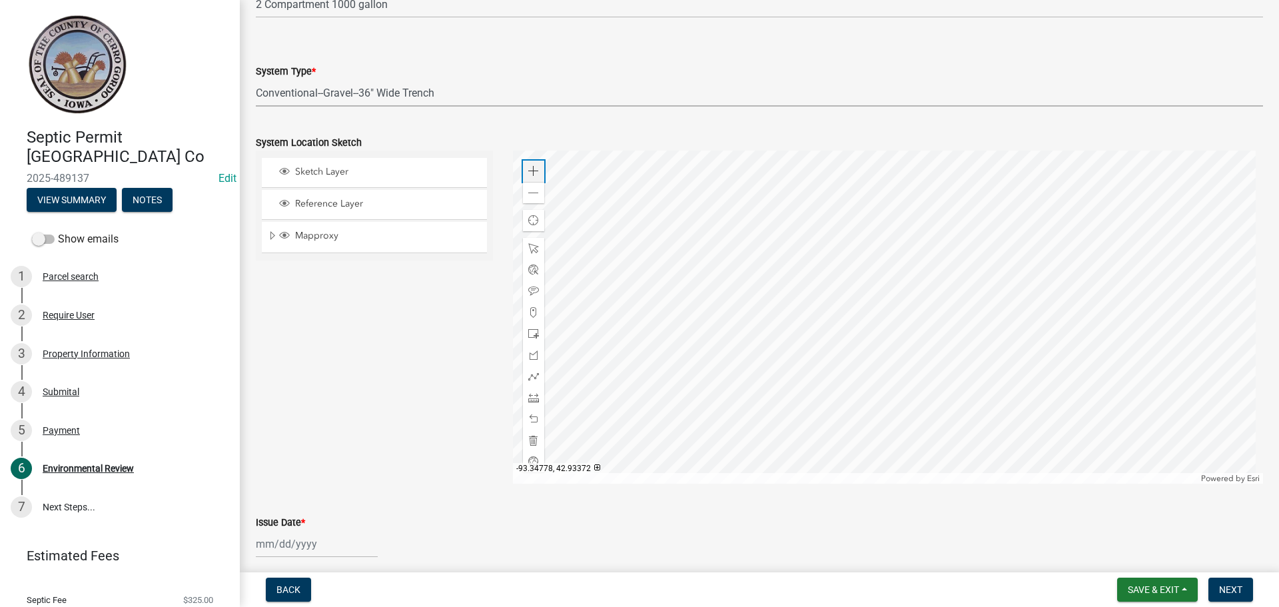
click at [529, 171] on span at bounding box center [533, 171] width 11 height 11
click at [530, 171] on span at bounding box center [533, 171] width 11 height 11
click at [788, 333] on div at bounding box center [888, 317] width 751 height 333
click at [528, 330] on span at bounding box center [533, 333] width 11 height 11
click at [855, 312] on div at bounding box center [888, 317] width 751 height 333
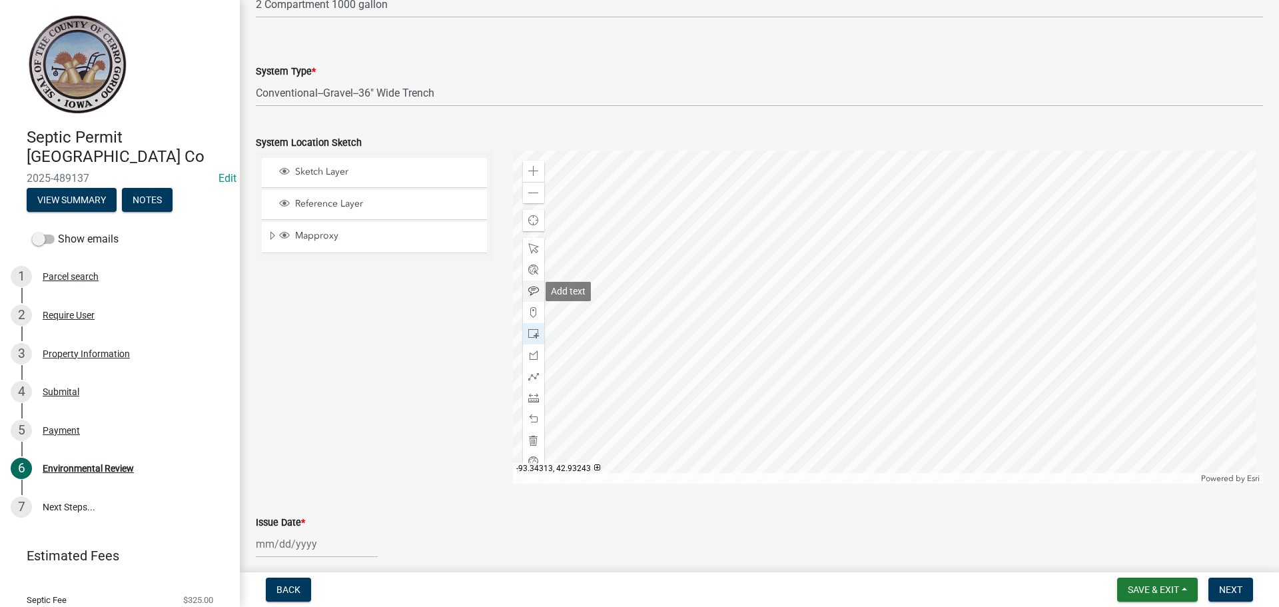
click at [537, 288] on div at bounding box center [533, 291] width 21 height 21
click at [822, 241] on div at bounding box center [888, 317] width 751 height 333
click at [532, 330] on span at bounding box center [533, 333] width 11 height 11
click at [786, 253] on div at bounding box center [888, 317] width 751 height 333
click at [538, 380] on div at bounding box center [533, 376] width 21 height 21
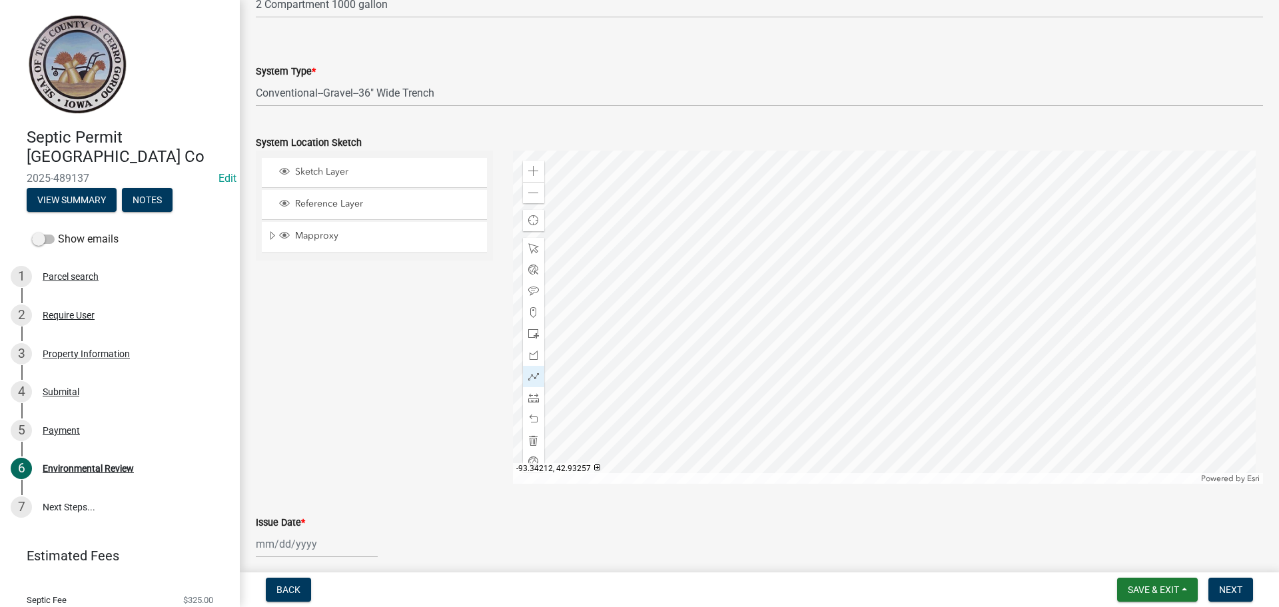
click at [778, 249] on div at bounding box center [888, 317] width 751 height 333
click at [774, 243] on div at bounding box center [888, 317] width 751 height 333
click at [770, 234] on div at bounding box center [888, 317] width 751 height 333
click at [760, 230] on div at bounding box center [888, 317] width 751 height 333
click at [758, 231] on div at bounding box center [888, 317] width 751 height 333
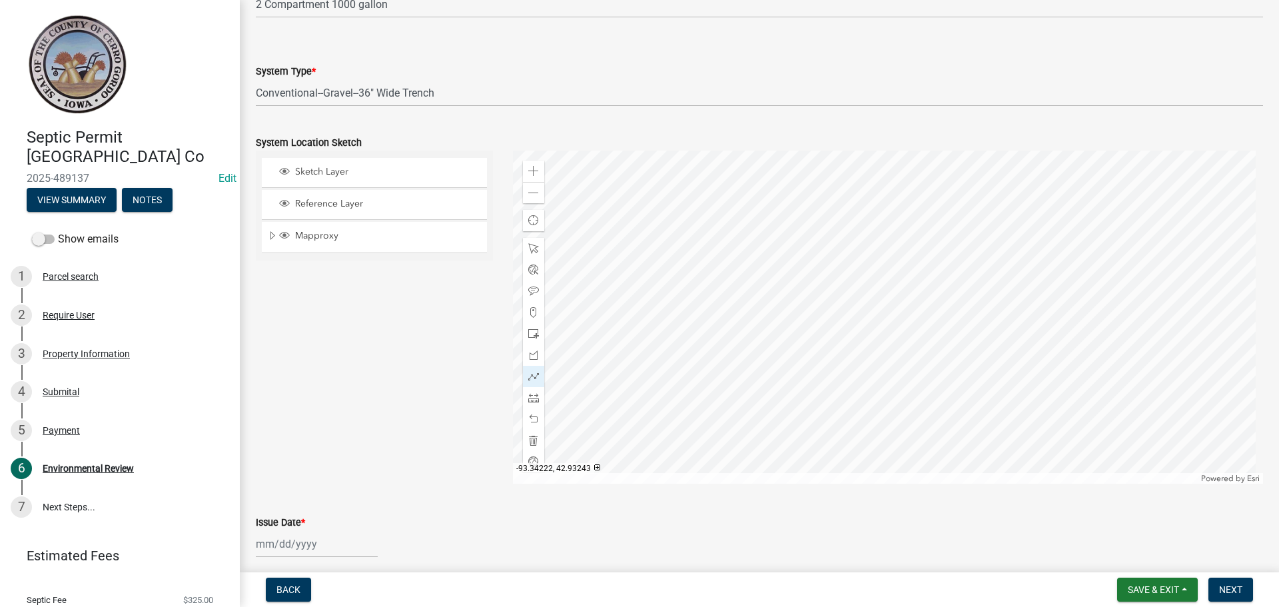
click at [756, 293] on div at bounding box center [888, 317] width 751 height 333
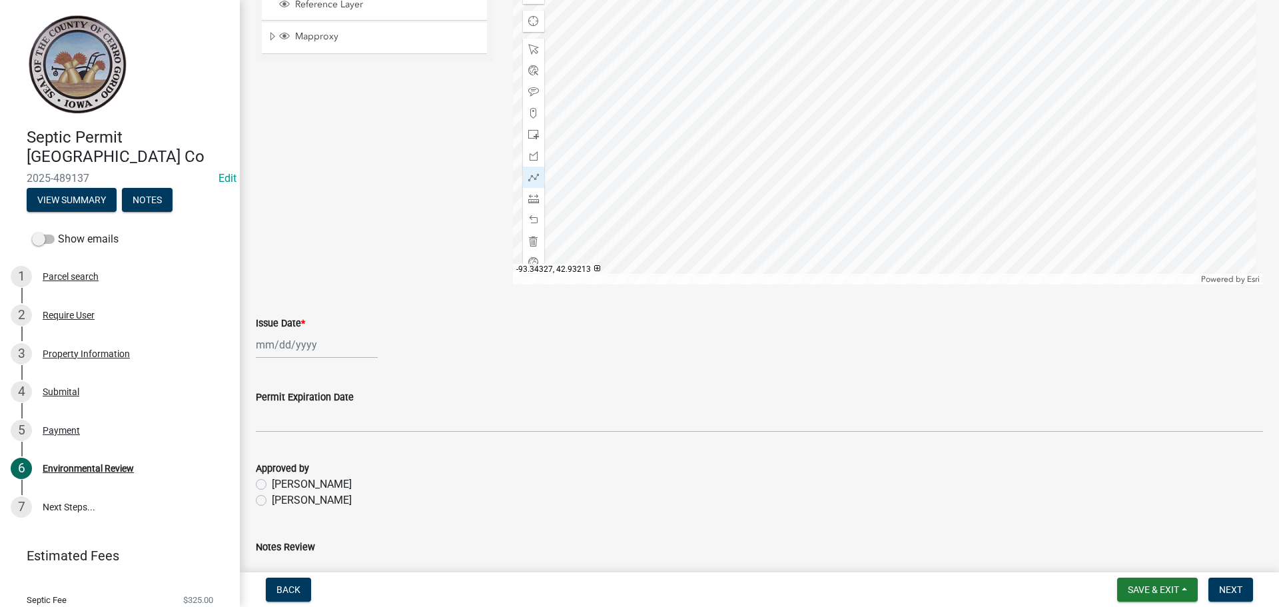
scroll to position [999, 0]
click at [277, 342] on div at bounding box center [317, 343] width 122 height 27
select select "10"
select select "2025"
click at [336, 413] on div "2" at bounding box center [332, 414] width 21 height 21
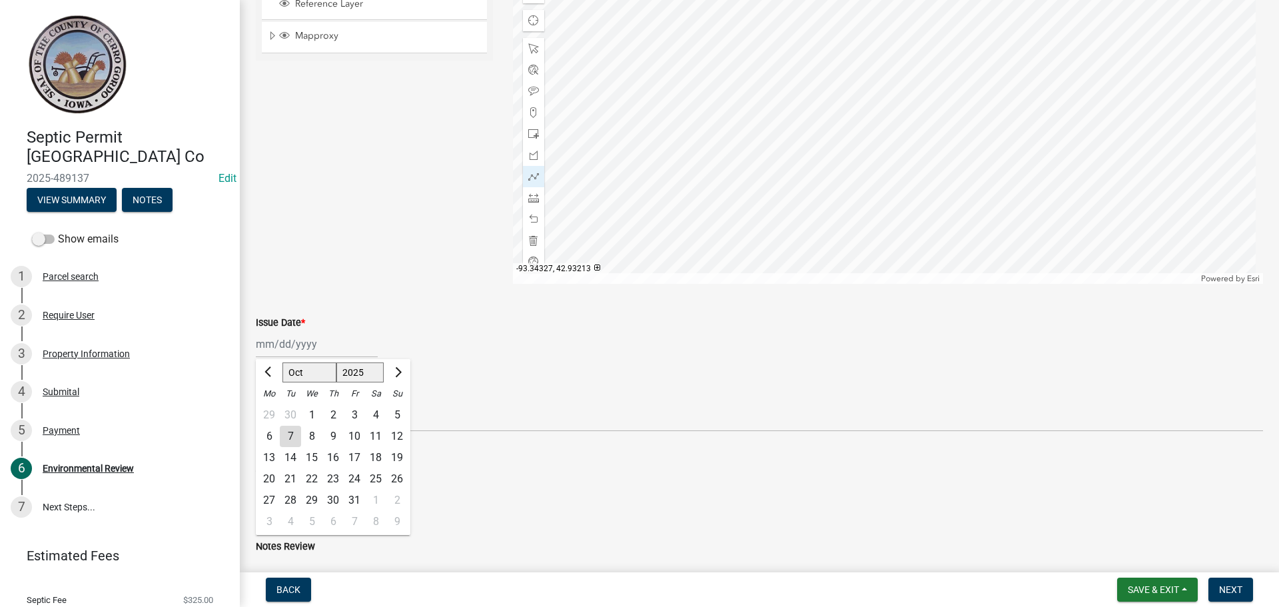
type input "[DATE]"
click at [272, 448] on label "[PERSON_NAME]" at bounding box center [312, 449] width 80 height 16
click at [272, 448] on input "[PERSON_NAME]" at bounding box center [276, 445] width 9 height 9
radio input "true"
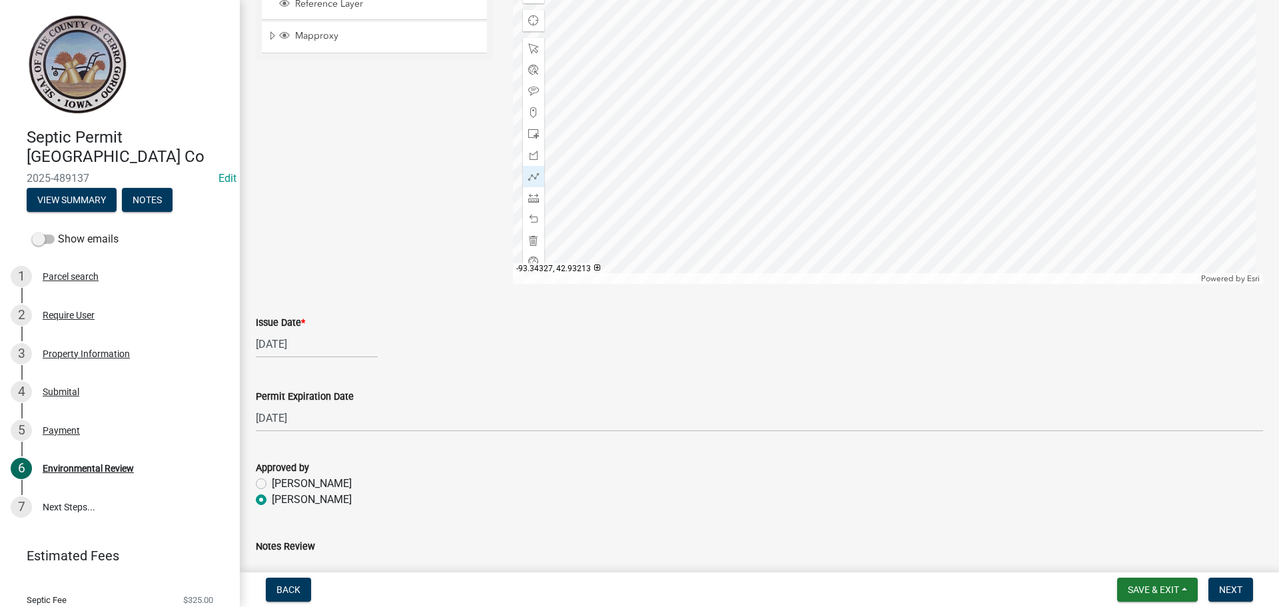
click at [289, 350] on div "[DATE]" at bounding box center [317, 343] width 122 height 27
select select "10"
select select "2025"
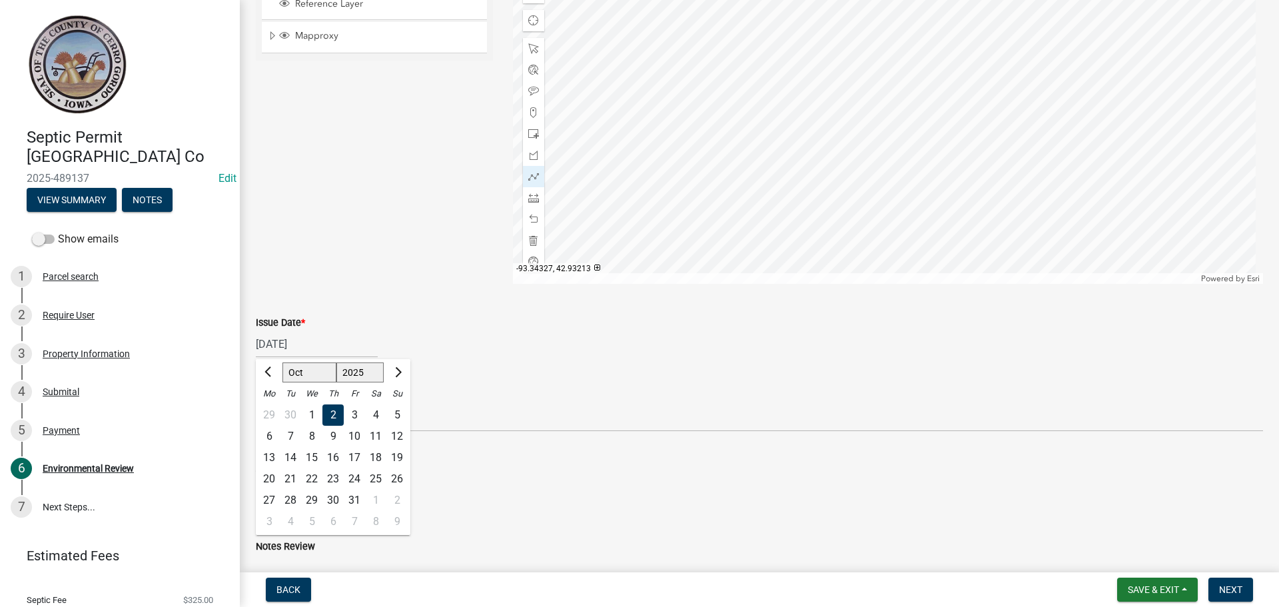
click at [354, 416] on div "3" at bounding box center [354, 414] width 21 height 21
type input "[DATE]"
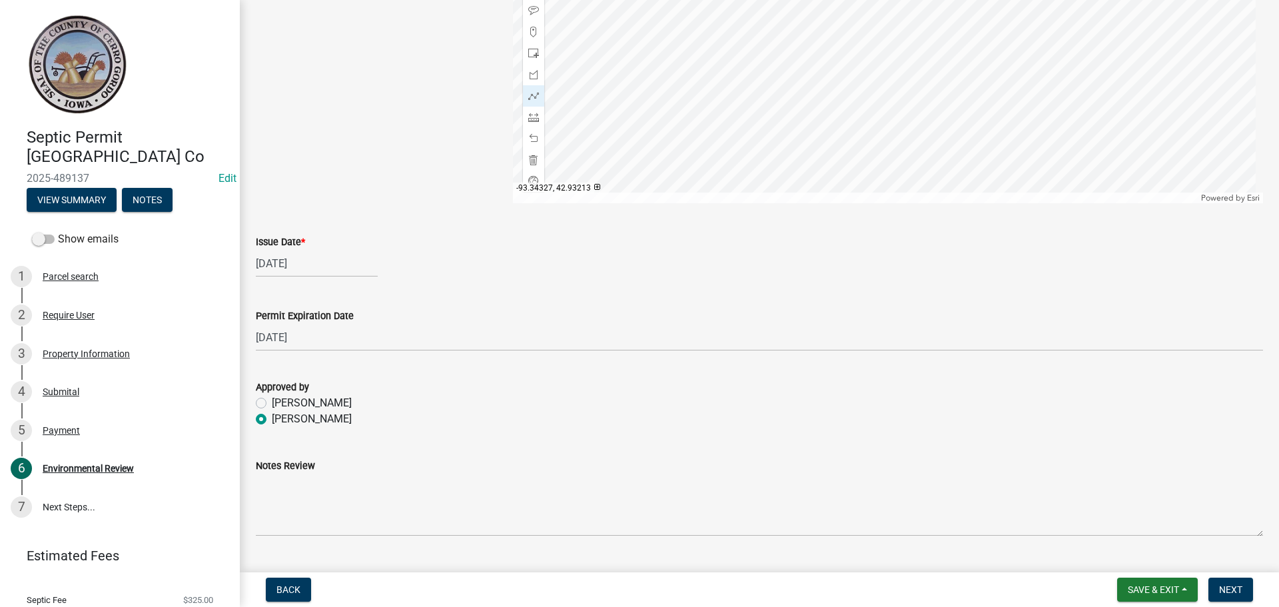
scroll to position [1112, 0]
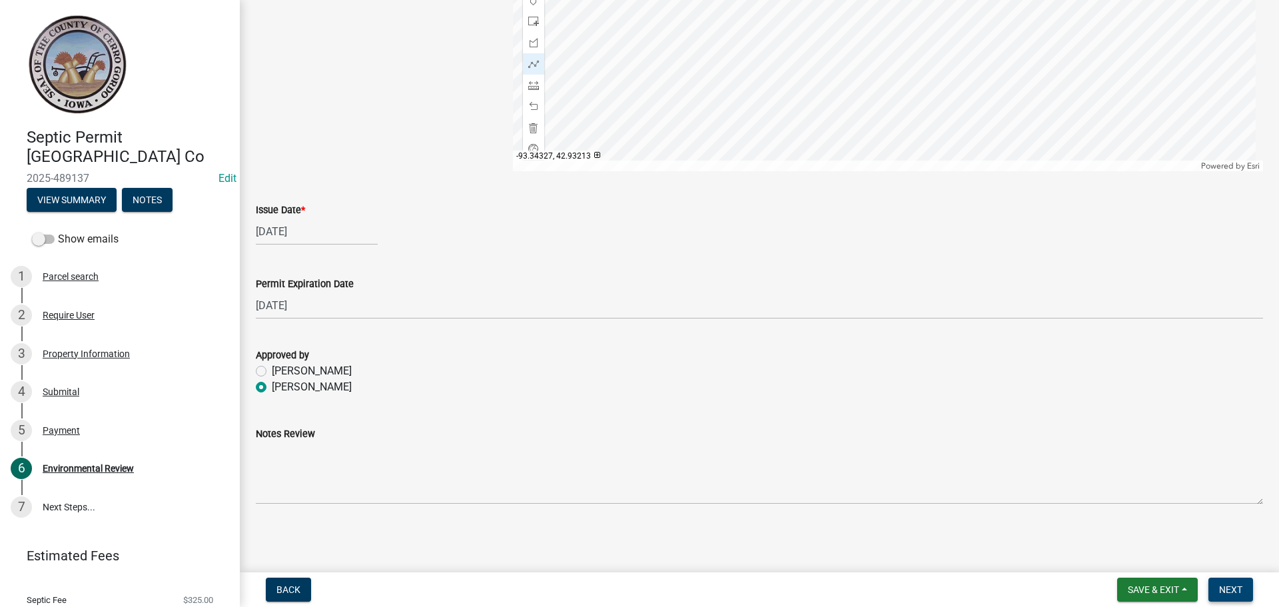
click at [1231, 583] on button "Next" at bounding box center [1231, 590] width 45 height 24
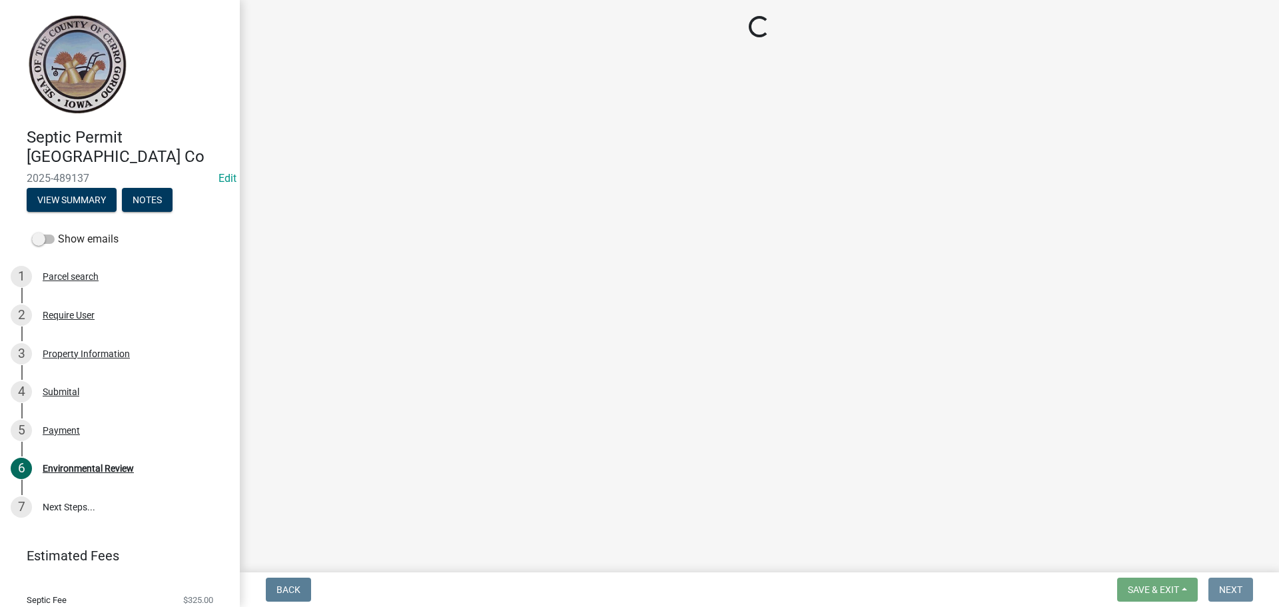
scroll to position [0, 0]
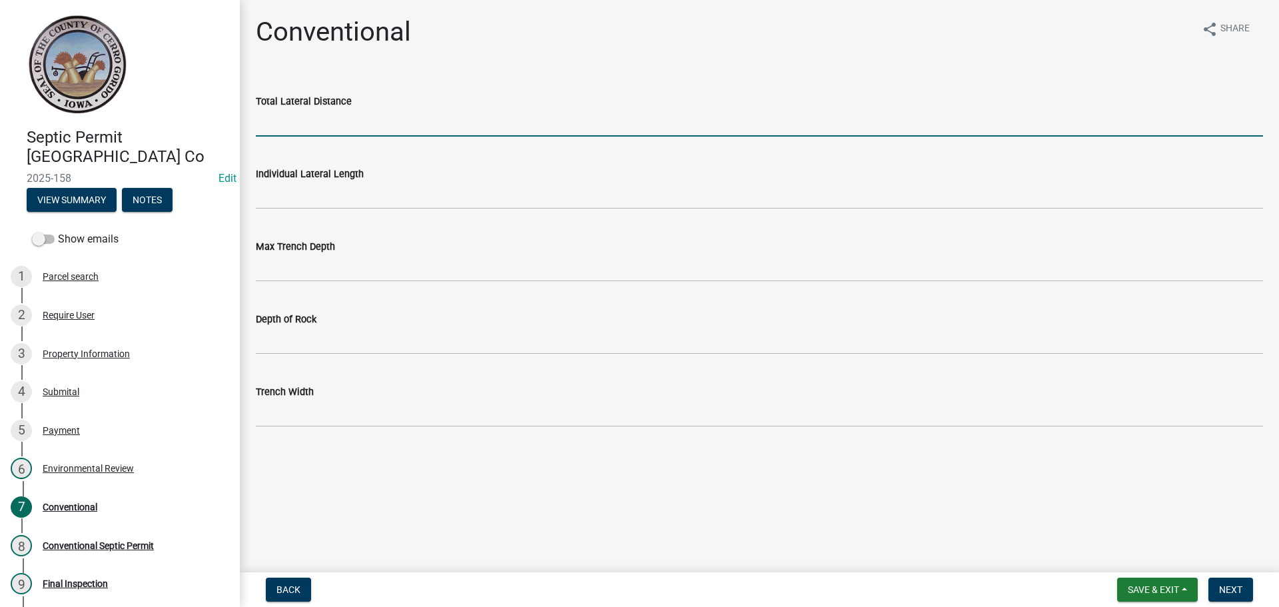
click at [335, 121] on input "Total Lateral Distance" at bounding box center [759, 122] width 1007 height 27
type input "50'"
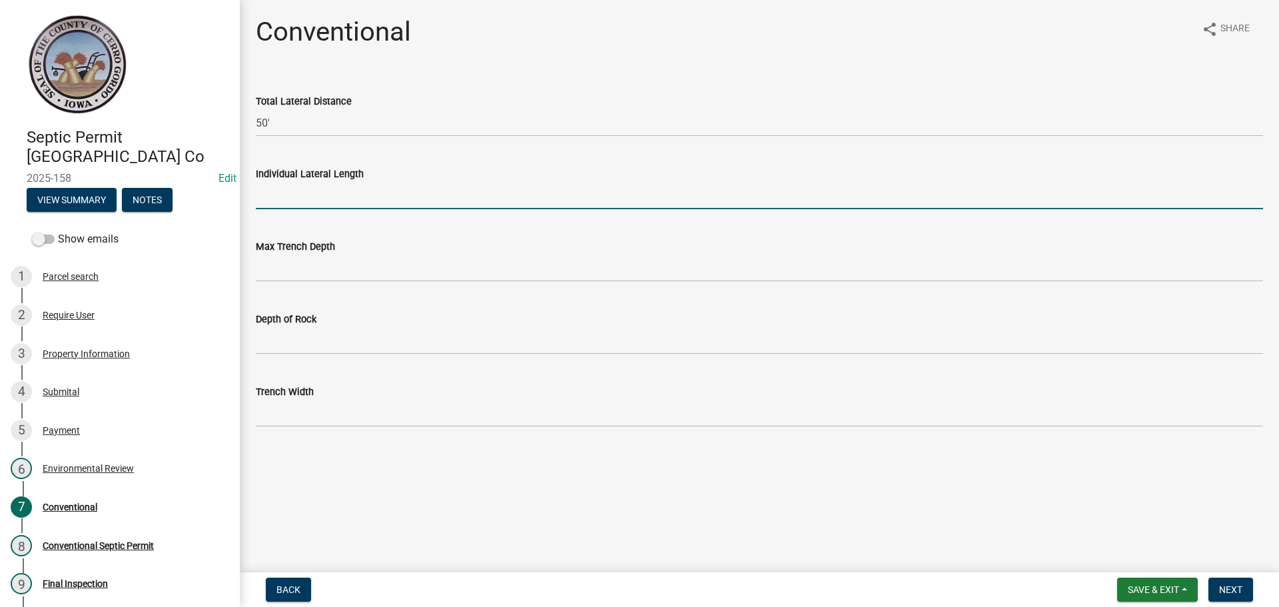
click at [315, 205] on input "Individual Lateral Length" at bounding box center [759, 195] width 1007 height 27
type input "50'"
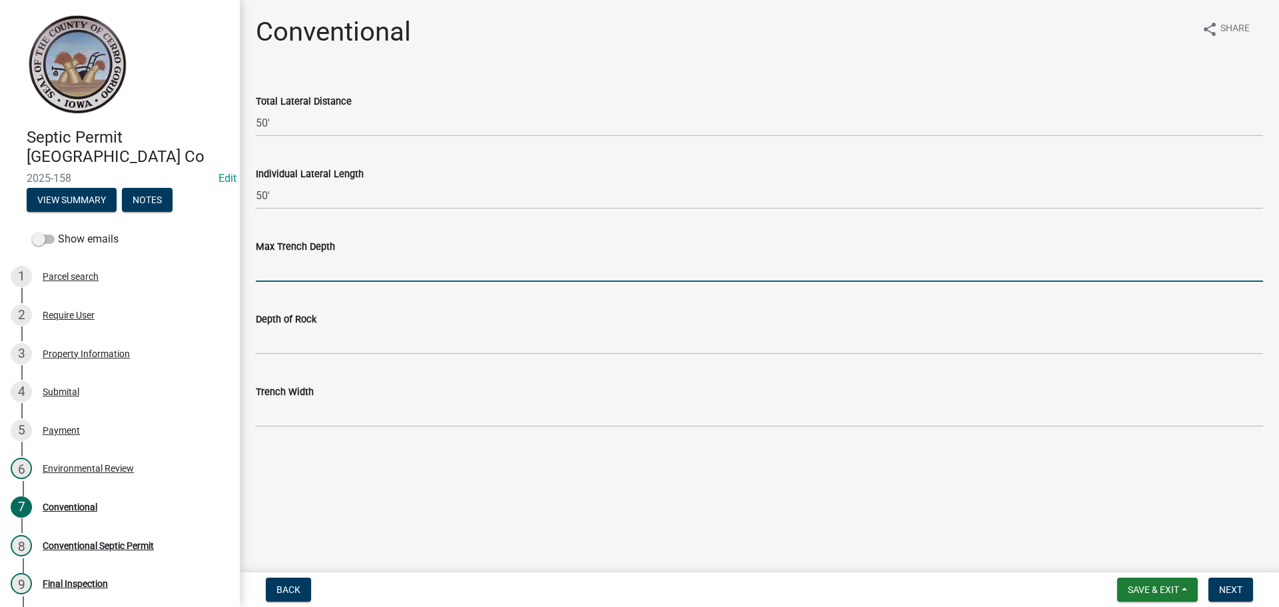
click at [298, 275] on input "Max Trench Depth" at bounding box center [759, 268] width 1007 height 27
type input "36""
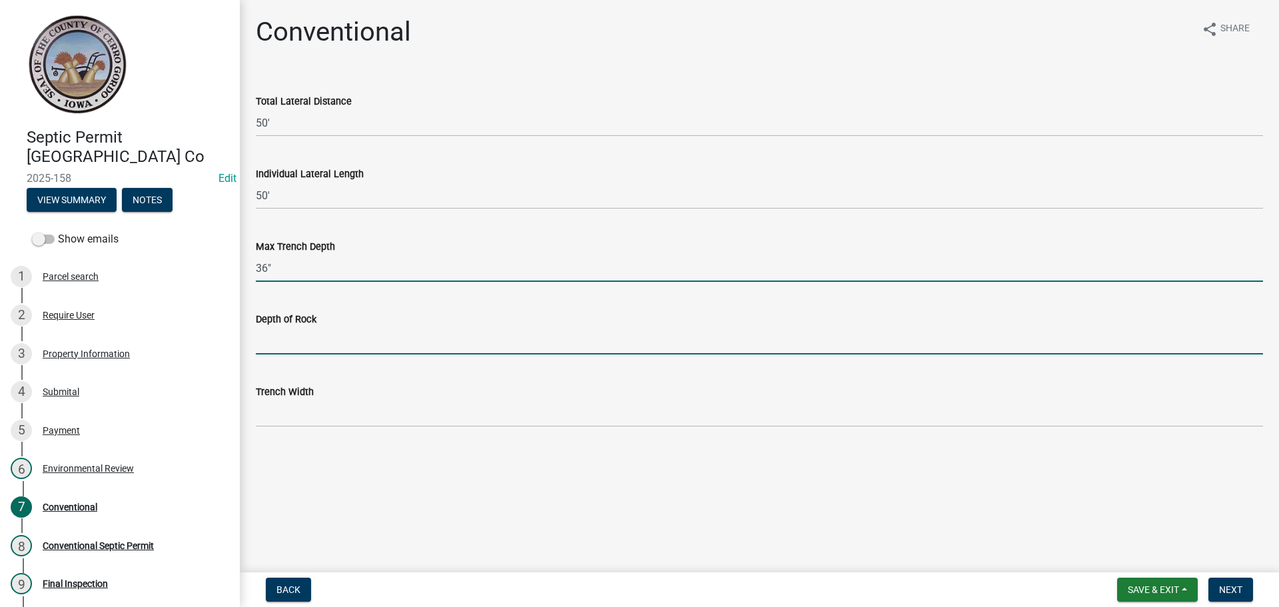
click at [270, 328] on input "Depth of Rock" at bounding box center [759, 340] width 1007 height 27
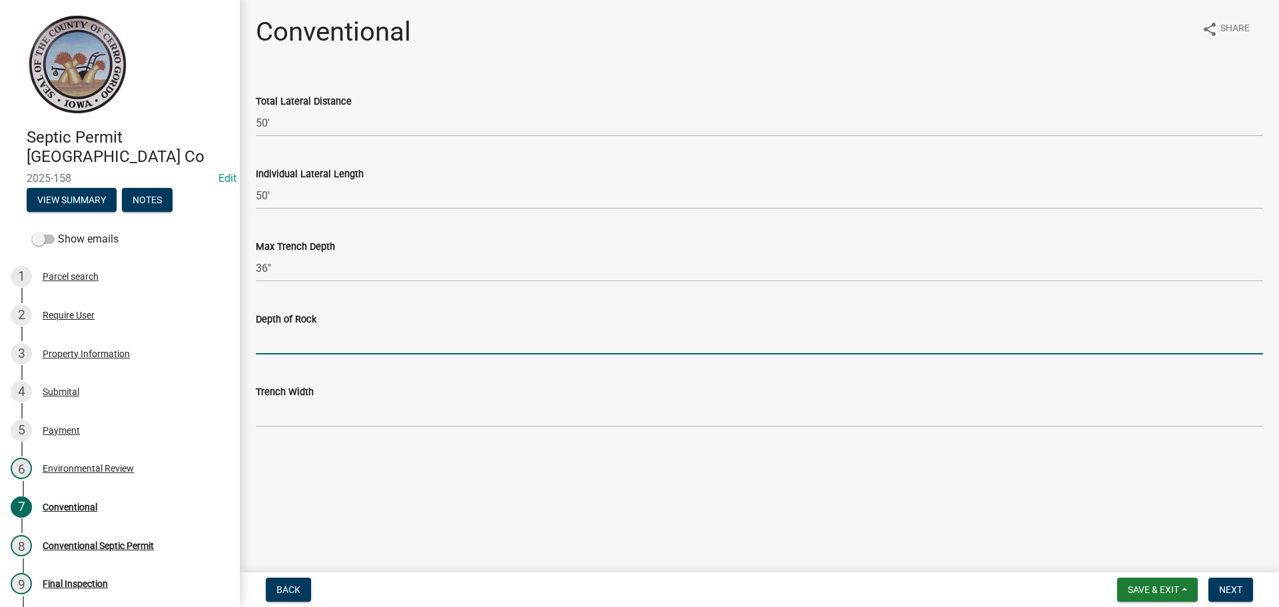
type input "12""
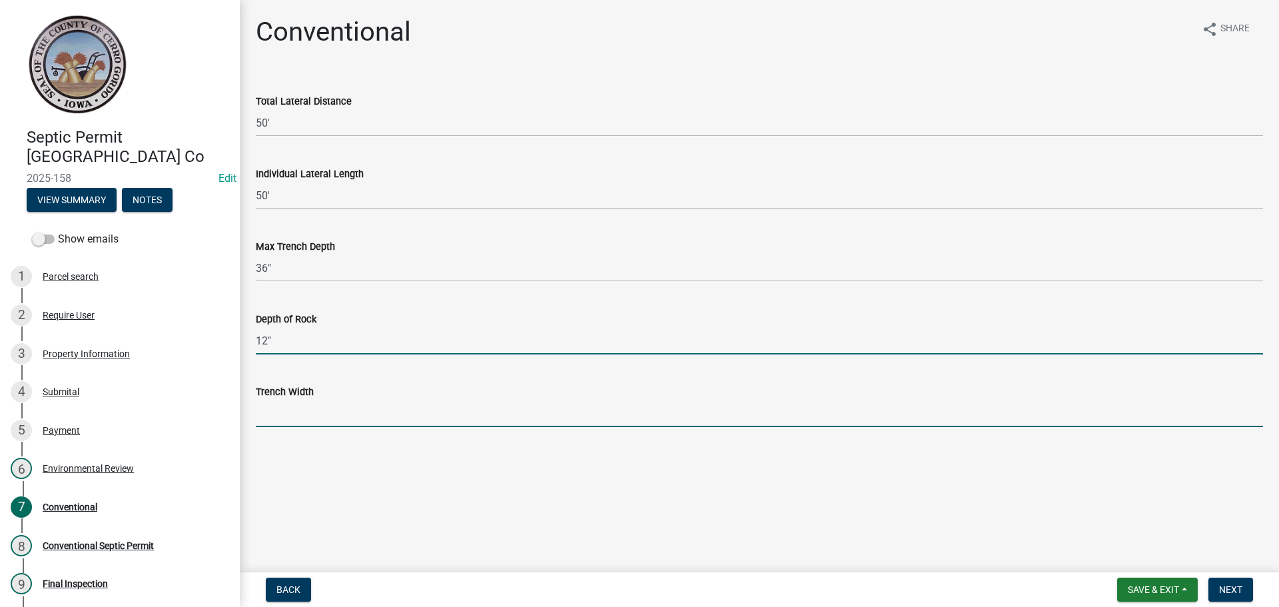
click at [256, 419] on input "Trench Width" at bounding box center [759, 413] width 1007 height 27
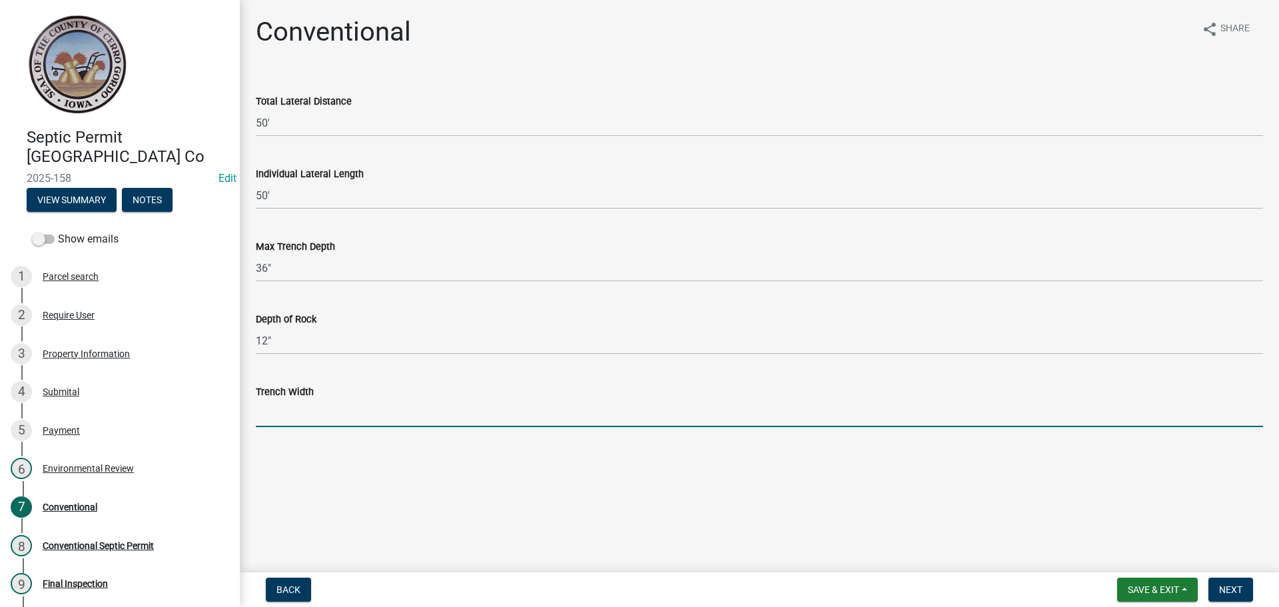
type input "36""
click at [1235, 596] on button "Next" at bounding box center [1231, 590] width 45 height 24
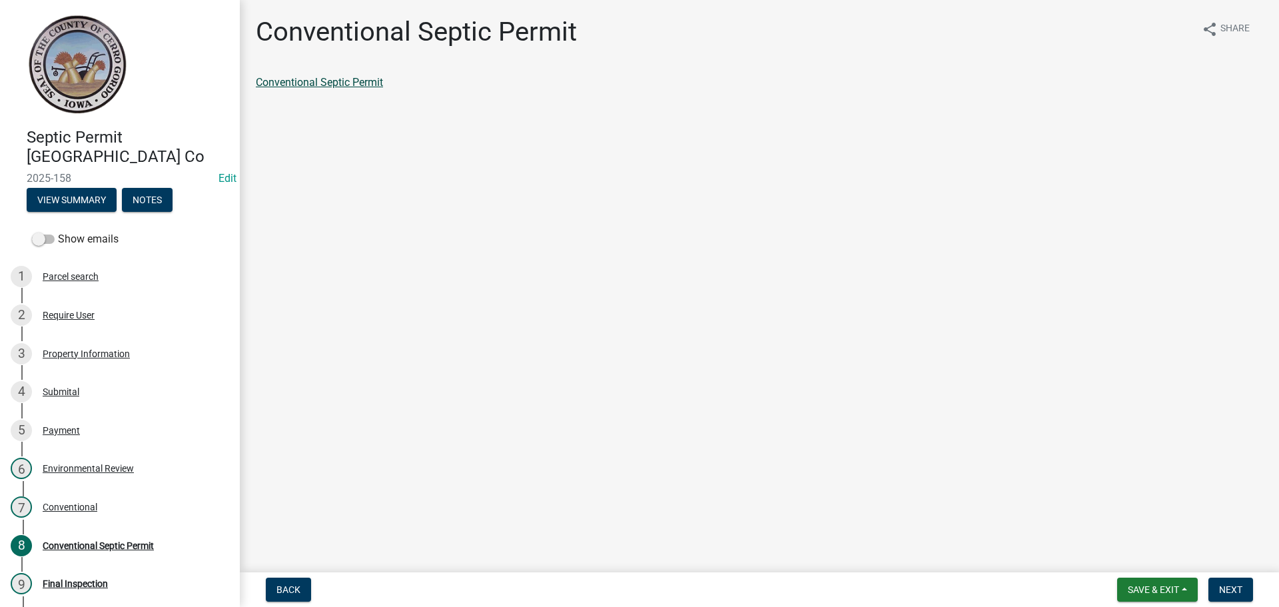
click at [292, 81] on link "Conventional Septic Permit" at bounding box center [319, 82] width 127 height 13
